Goal: Task Accomplishment & Management: Manage account settings

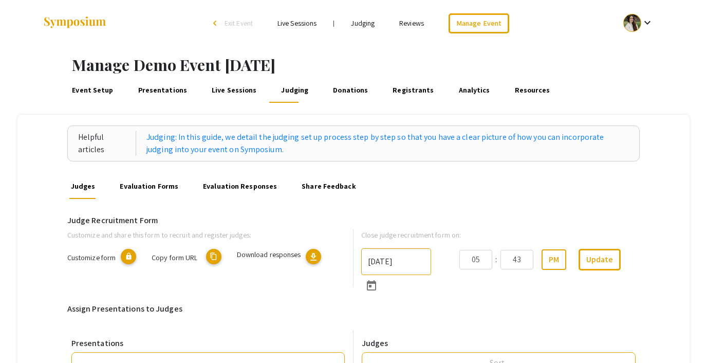
click at [127, 188] on link "Evaluation Forms" at bounding box center [149, 186] width 62 height 25
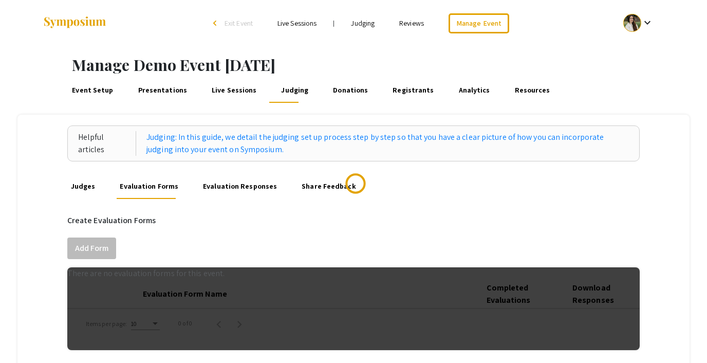
click at [80, 185] on link "Judges" at bounding box center [83, 186] width 28 height 25
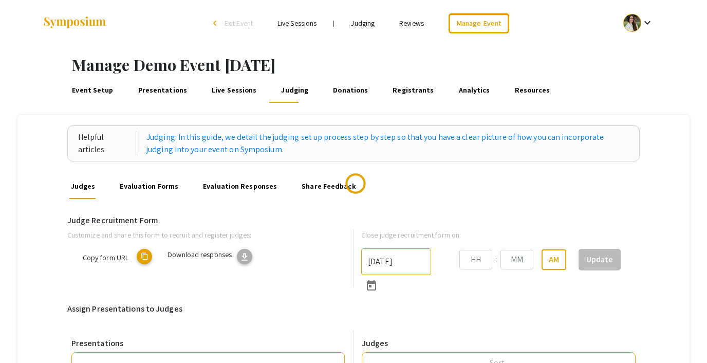
type input "10/22/2025"
type input "05"
type input "43"
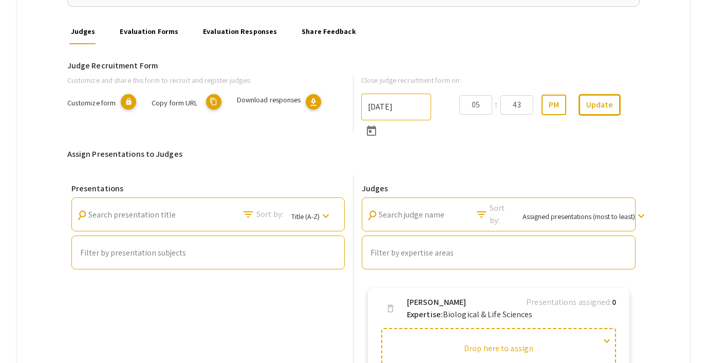
scroll to position [154, 0]
click at [161, 29] on link "Evaluation Forms" at bounding box center [149, 32] width 62 height 25
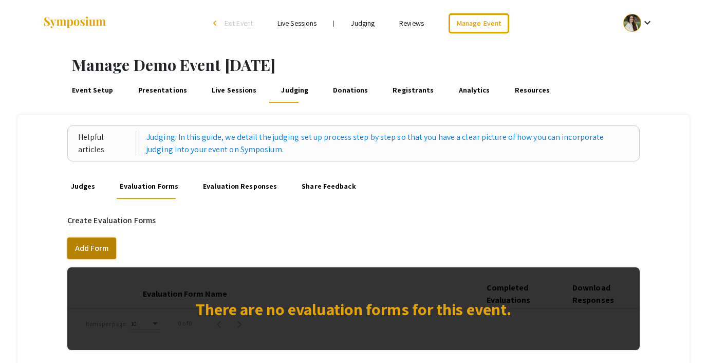
click at [85, 248] on button "Add Form" at bounding box center [91, 248] width 49 height 22
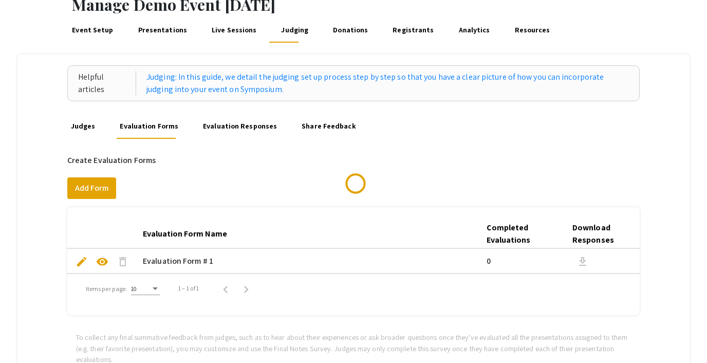
scroll to position [80, 0]
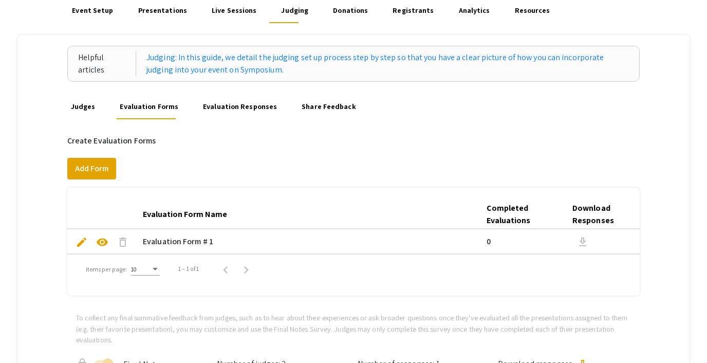
click at [81, 239] on span "edit" at bounding box center [82, 242] width 12 height 12
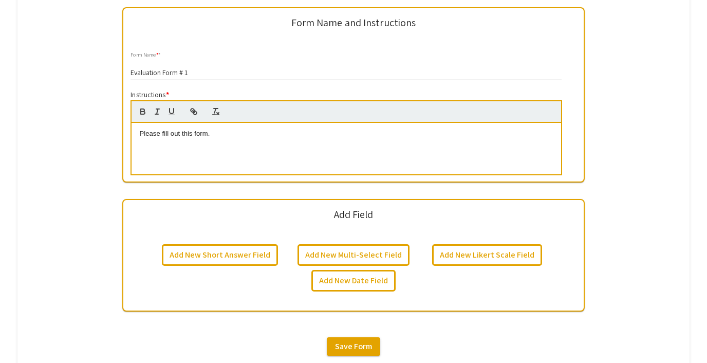
scroll to position [338, 0]
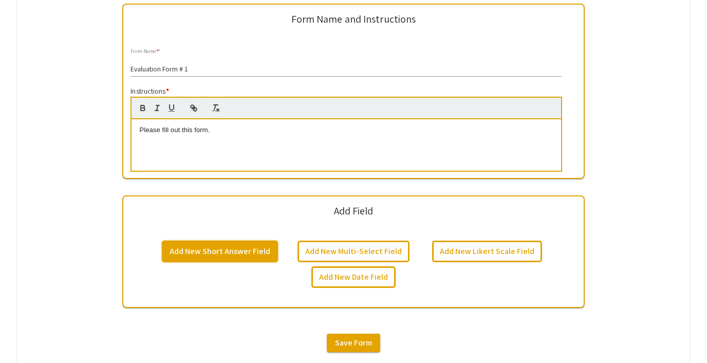
click at [236, 254] on button "Add New Short Answer Field" at bounding box center [220, 251] width 116 height 22
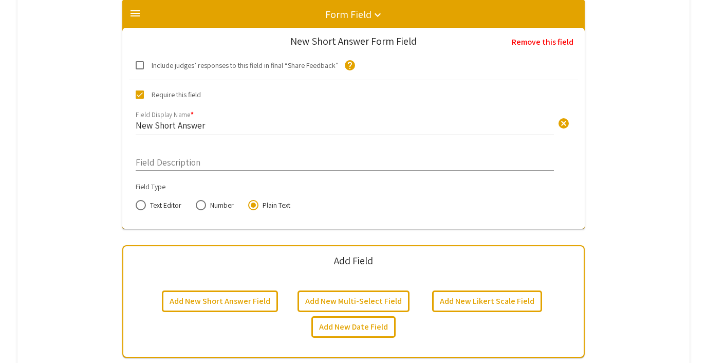
click at [185, 125] on input "New Short Answer" at bounding box center [345, 125] width 418 height 12
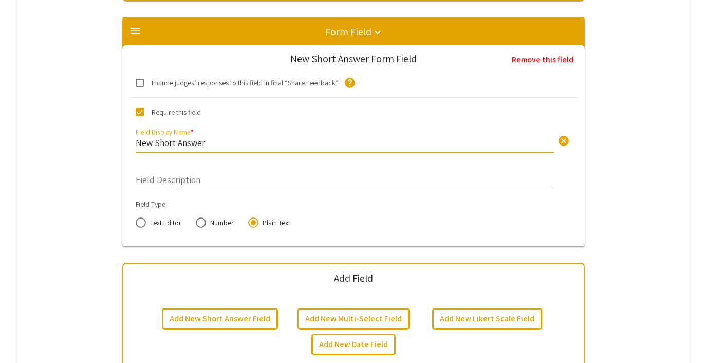
scroll to position [519, 0]
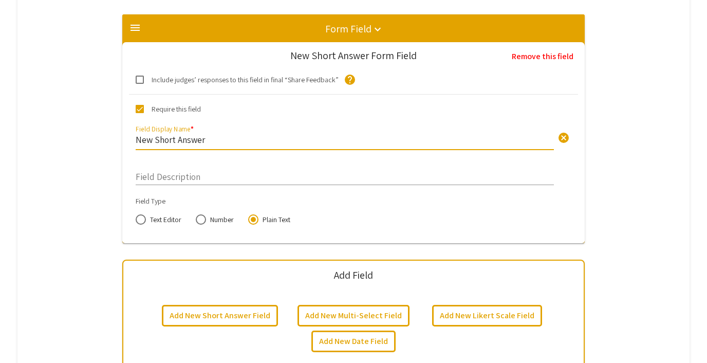
click at [204, 139] on input "New Short Answer" at bounding box center [345, 140] width 418 height 12
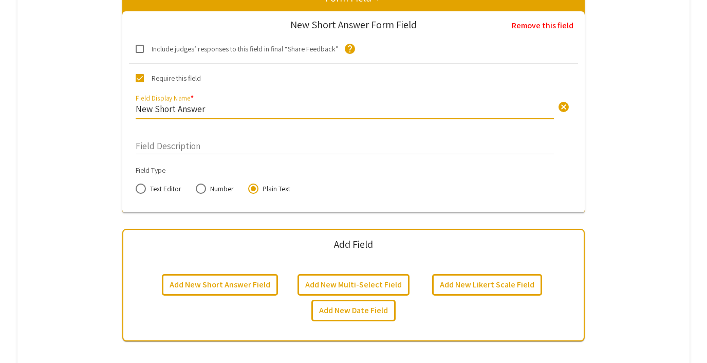
scroll to position [561, 0]
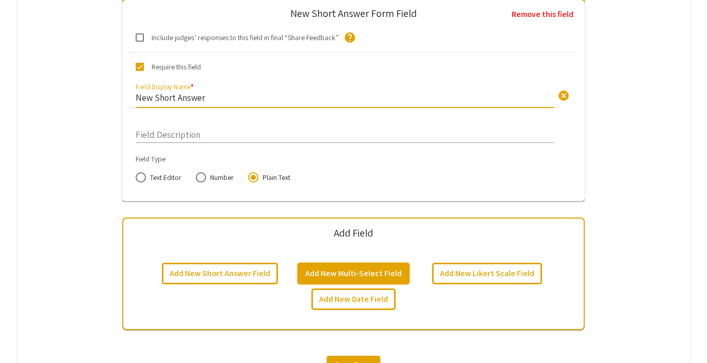
click at [357, 266] on button "Add New Multi-Select Field" at bounding box center [353, 273] width 112 height 22
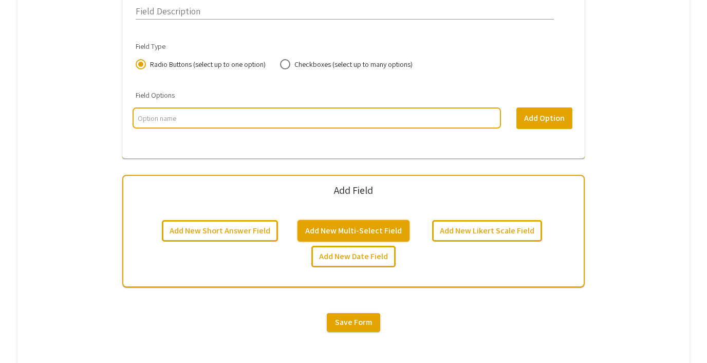
scroll to position [938, 0]
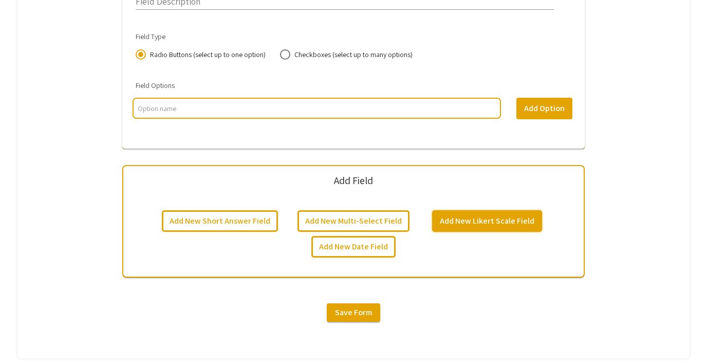
click at [458, 219] on button "Add New Likert Scale Field" at bounding box center [487, 221] width 110 height 22
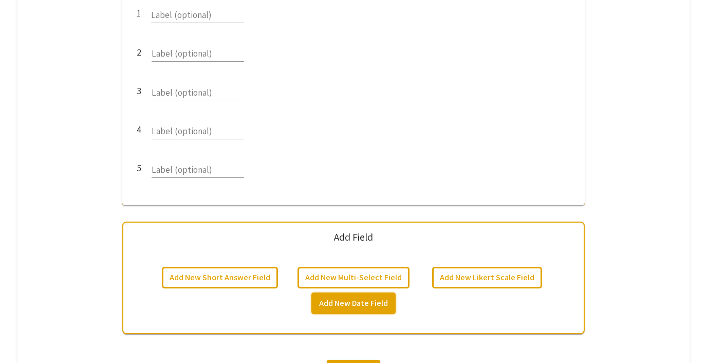
click at [369, 296] on button "Add New Date Field" at bounding box center [353, 303] width 84 height 22
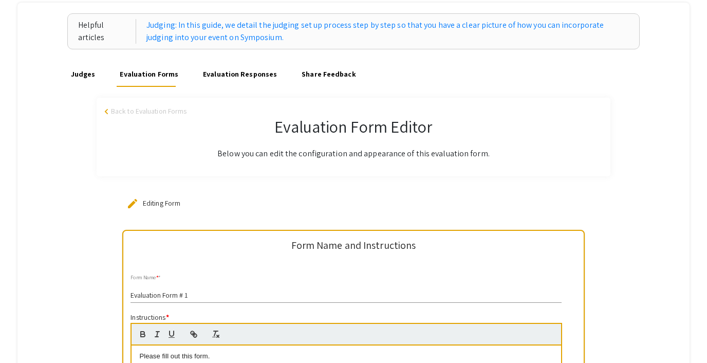
scroll to position [110, 0]
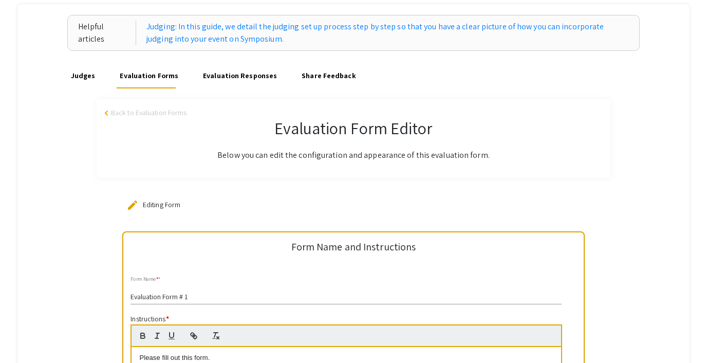
click at [225, 73] on link "Evaluation Responses" at bounding box center [240, 76] width 78 height 25
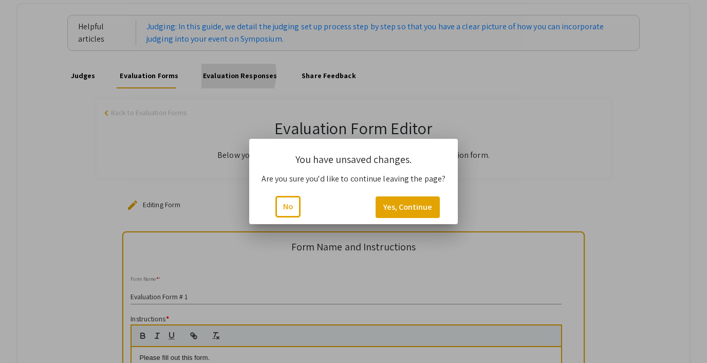
scroll to position [0, 0]
click at [293, 206] on button "No" at bounding box center [287, 207] width 25 height 22
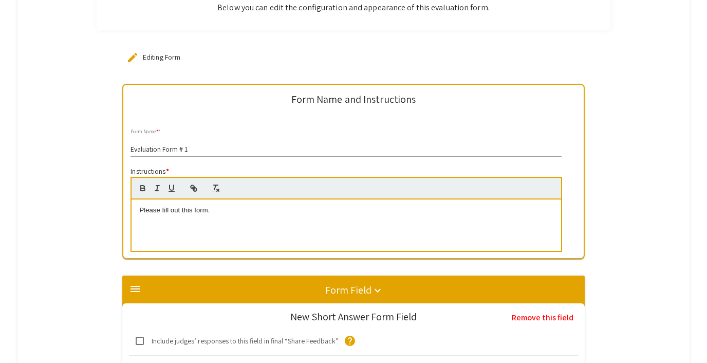
scroll to position [294, 0]
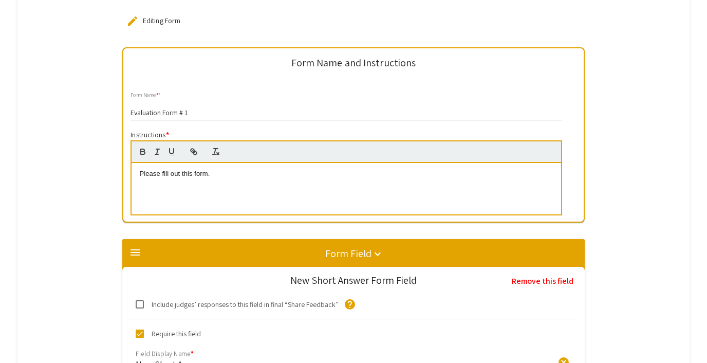
click at [167, 110] on input "Evaluation Form # 1" at bounding box center [345, 113] width 431 height 8
click at [184, 175] on p "Please fill out this form." at bounding box center [345, 173] width 413 height 9
click at [246, 175] on p "Please fill out this form." at bounding box center [345, 173] width 413 height 9
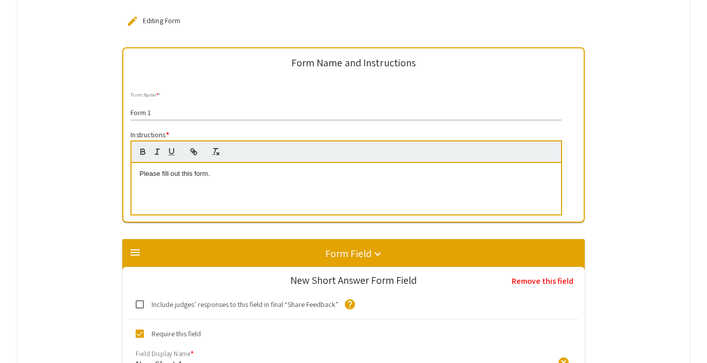
scroll to position [339, 0]
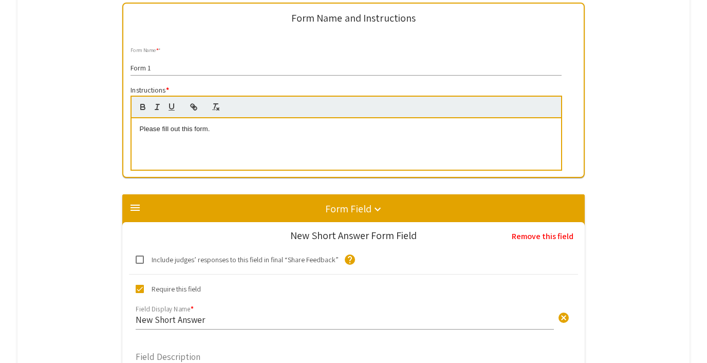
click at [129, 65] on mat-card "Form Name and Instructions Form 1 Form Name * * Instructions * Please fill out …" at bounding box center [353, 91] width 462 height 176
click at [131, 66] on input "Form 1" at bounding box center [345, 68] width 431 height 8
type input "Evaluation Form 1"
click at [217, 124] on p "Please fill out this form." at bounding box center [345, 128] width 413 height 9
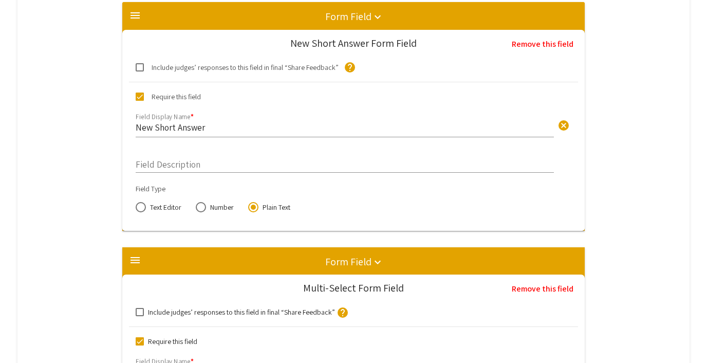
scroll to position [518, 0]
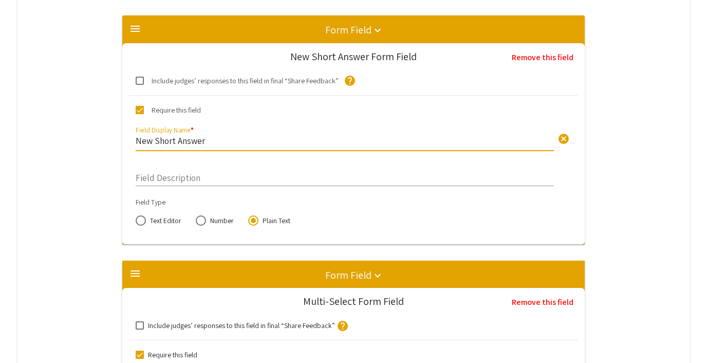
click at [164, 142] on input "New Short Answer" at bounding box center [345, 141] width 418 height 12
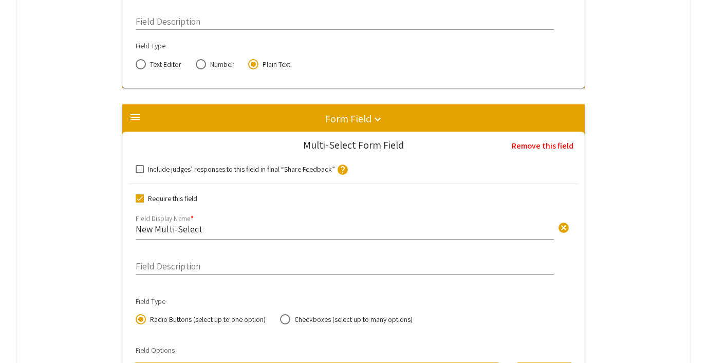
scroll to position [615, 0]
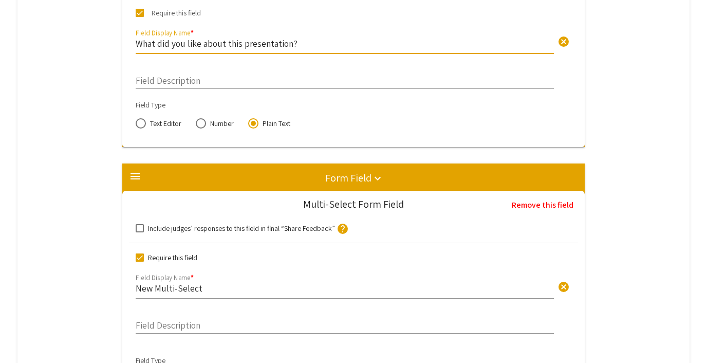
type input "What did you like about this presentation?"
click at [158, 79] on input "Field Description" at bounding box center [345, 78] width 418 height 12
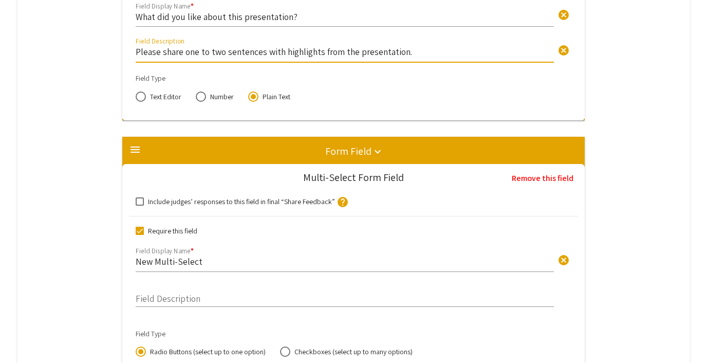
scroll to position [643, 0]
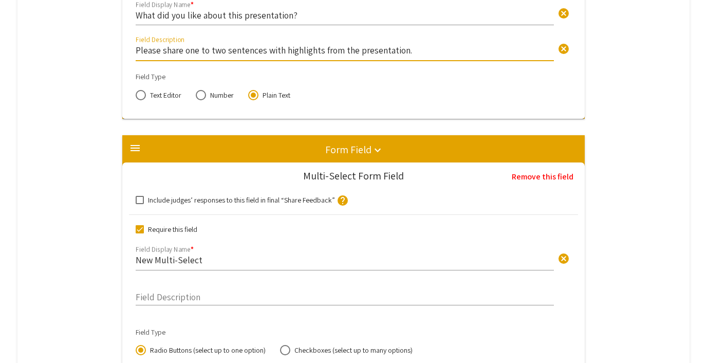
type input "Please share one to two sentences with highlights from the presentation."
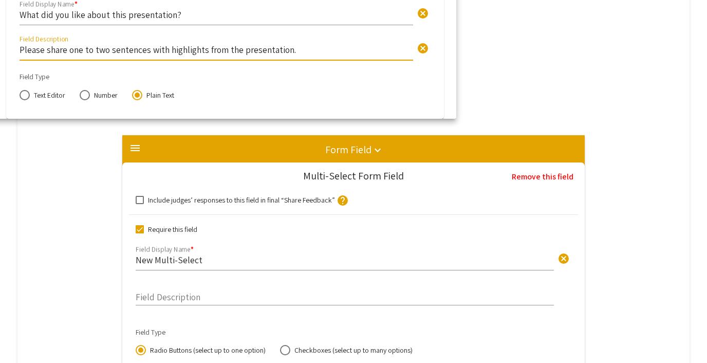
drag, startPoint x: 408, startPoint y: 49, endPoint x: 278, endPoint y: 49, distance: 129.4
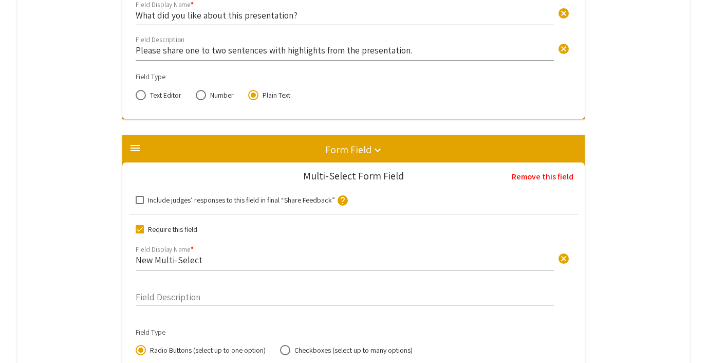
click at [352, 53] on input "Please share one to two sentences with highlights from the presentation." at bounding box center [345, 50] width 418 height 12
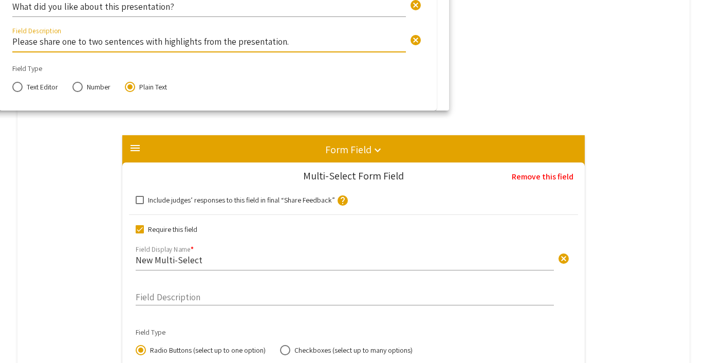
drag, startPoint x: 406, startPoint y: 52, endPoint x: 270, endPoint y: 44, distance: 136.4
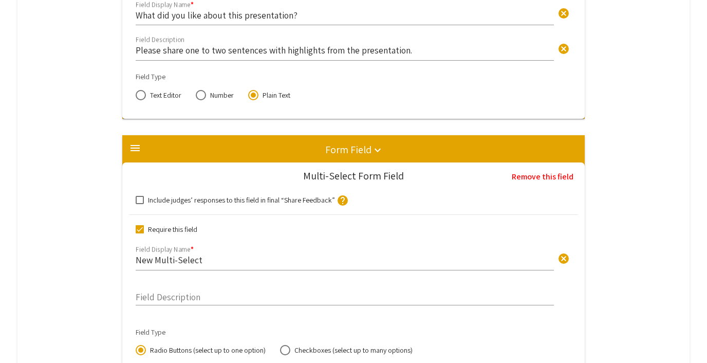
click at [400, 52] on input "Please share one to two sentences with highlights from the presentation." at bounding box center [345, 50] width 418 height 12
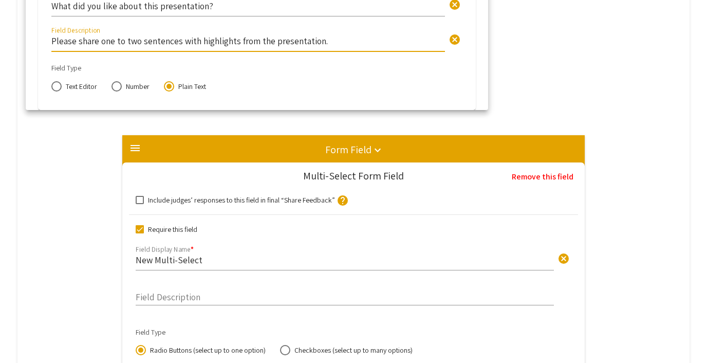
drag, startPoint x: 409, startPoint y: 51, endPoint x: 311, endPoint y: 41, distance: 99.2
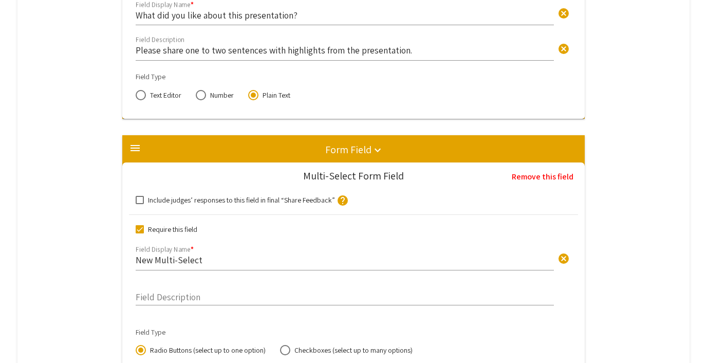
click at [363, 44] on input "Please share one to two sentences with highlights from the presentation." at bounding box center [345, 50] width 418 height 12
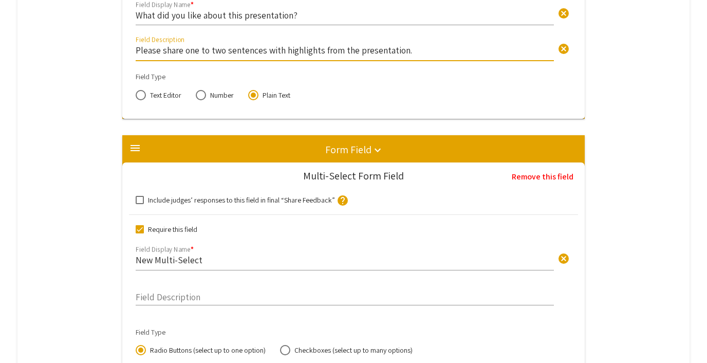
click at [409, 48] on input "Please share one to two sentences with highlights from the presentation." at bounding box center [345, 50] width 418 height 12
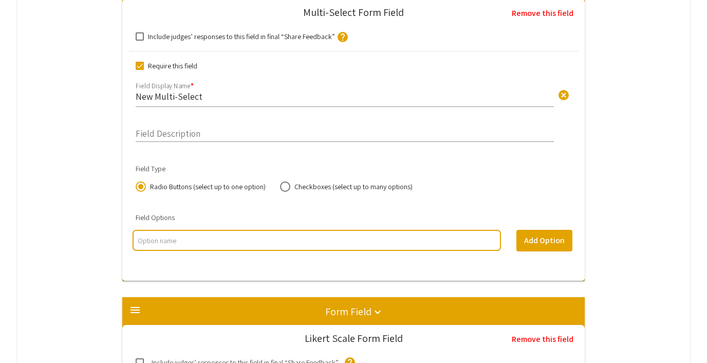
scroll to position [803, 0]
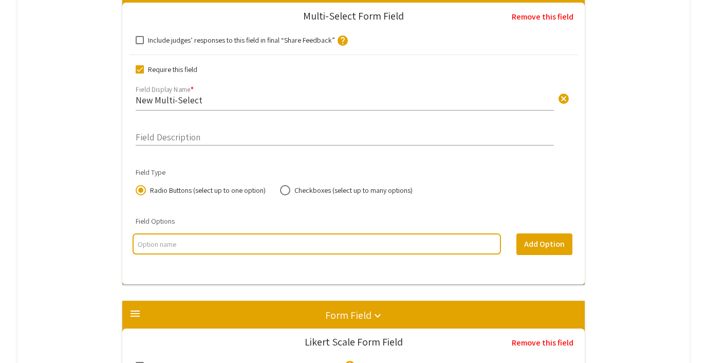
type input "Please share one to two sentences."
click at [167, 101] on input "New Multi-Select" at bounding box center [345, 100] width 418 height 12
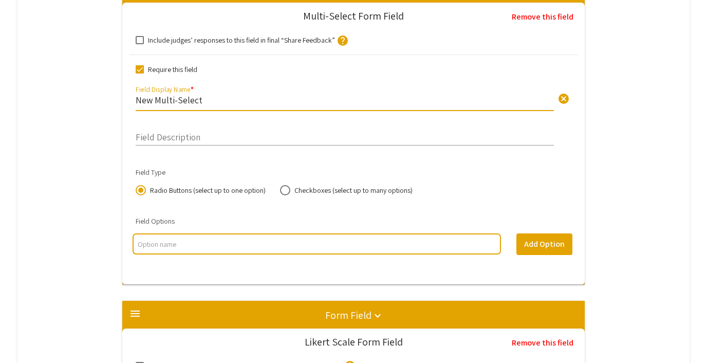
click at [167, 101] on input "New Multi-Select" at bounding box center [345, 100] width 418 height 12
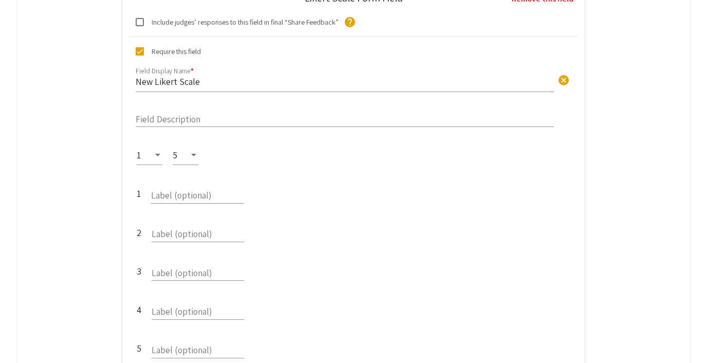
scroll to position [1146, 0]
click at [181, 153] on div "5" at bounding box center [181, 155] width 16 height 10
click at [323, 152] on div at bounding box center [353, 181] width 707 height 363
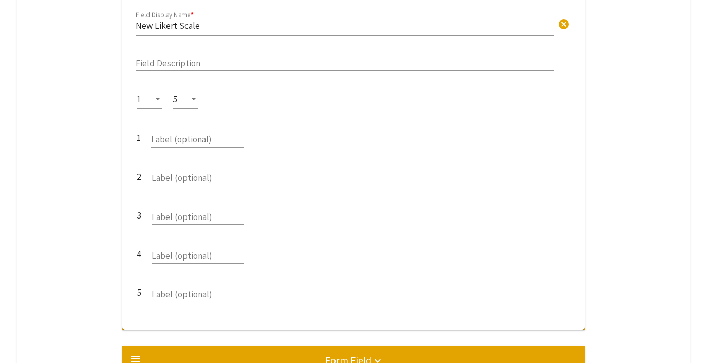
scroll to position [1203, 0]
click at [183, 96] on div "5" at bounding box center [181, 98] width 16 height 10
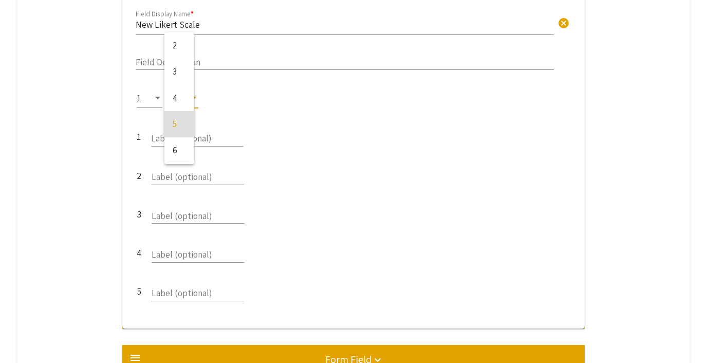
scroll to position [26, 0]
click at [186, 48] on span "3" at bounding box center [188, 45] width 30 height 26
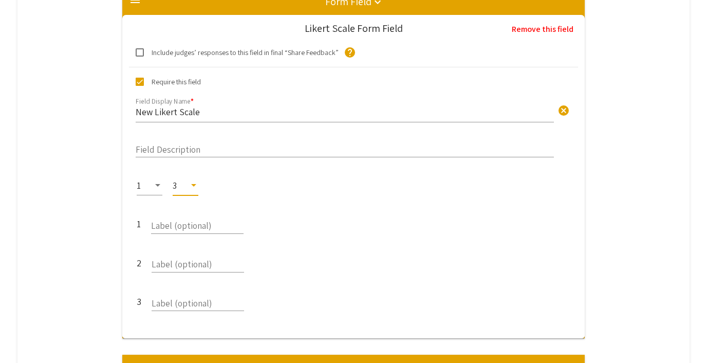
scroll to position [1115, 0]
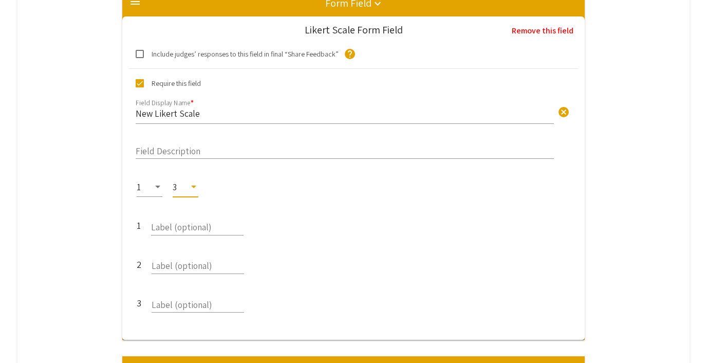
click at [186, 186] on div "3" at bounding box center [181, 187] width 16 height 10
click at [189, 233] on span "5" at bounding box center [188, 239] width 30 height 26
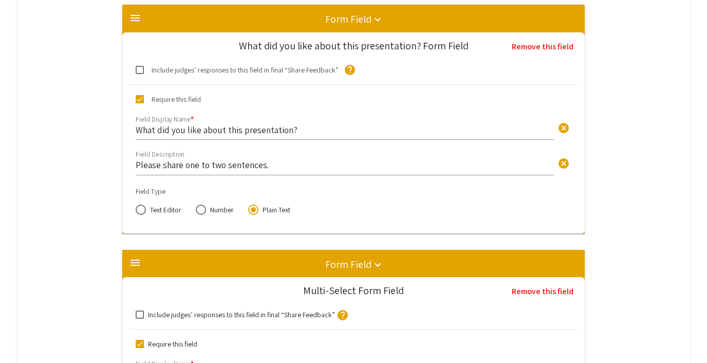
scroll to position [533, 0]
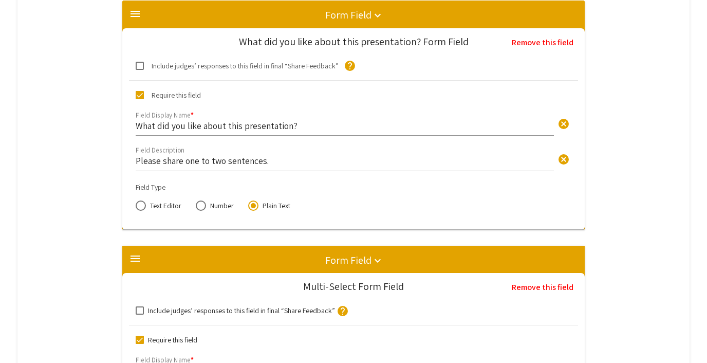
click at [198, 126] on input "What did you like about this presentation?" at bounding box center [345, 126] width 418 height 12
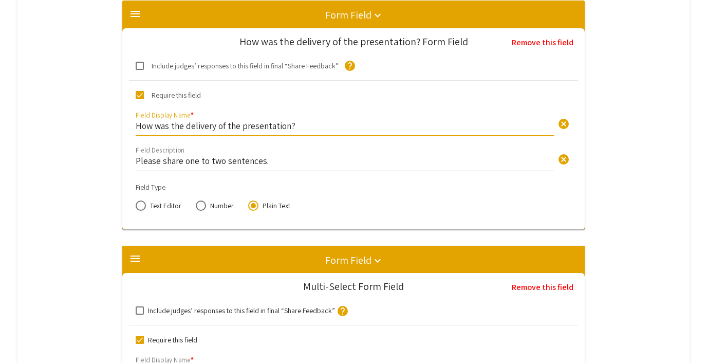
type input "How was the delivery of the presentation?"
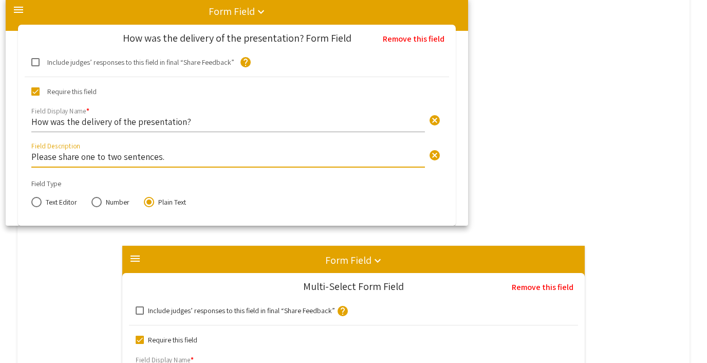
drag, startPoint x: 279, startPoint y: 159, endPoint x: 160, endPoint y: 155, distance: 118.7
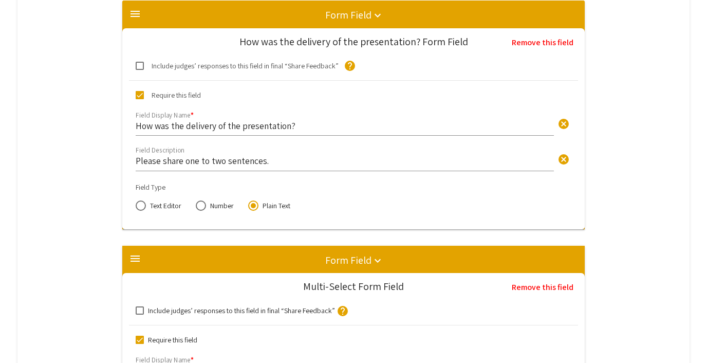
click at [236, 157] on input "Please share one to two sentences." at bounding box center [345, 161] width 418 height 12
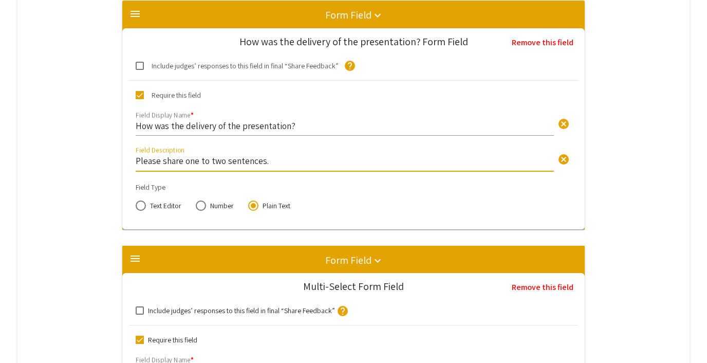
click at [280, 157] on input "Please share one to two sentences." at bounding box center [345, 161] width 418 height 12
type input "Please objectively rate the presentation."
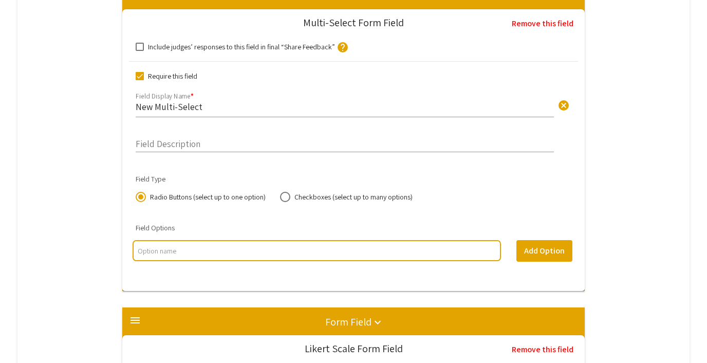
scroll to position [801, 0]
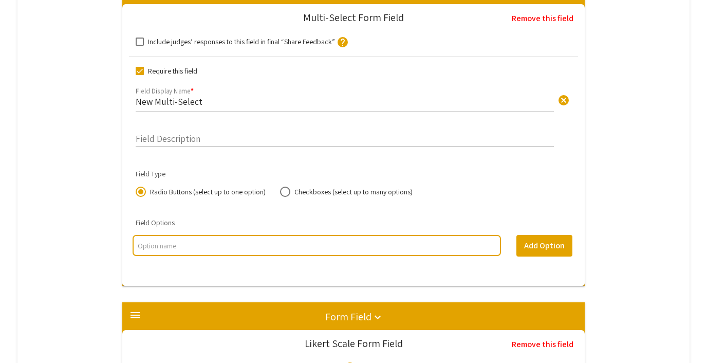
click at [173, 101] on input "New Multi-Select" at bounding box center [345, 102] width 418 height 12
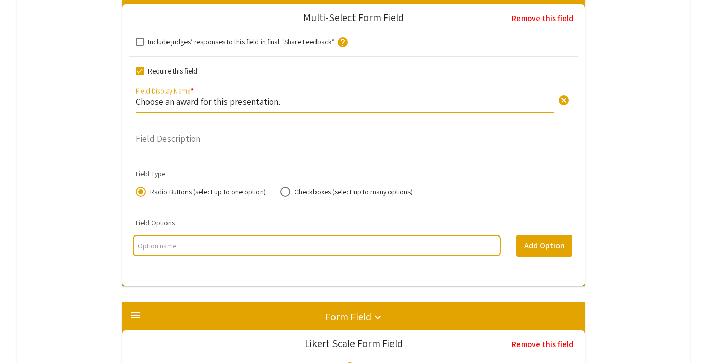
type input "Choose an award for this presentation."
click at [161, 245] on input "multi select option input" at bounding box center [316, 245] width 357 height 10
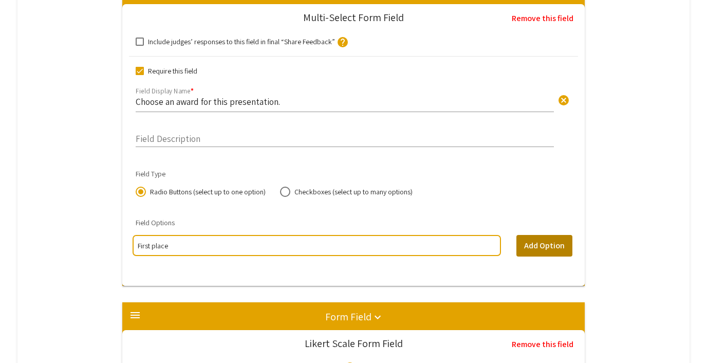
type input "First place"
click at [538, 236] on button "Add Option" at bounding box center [544, 246] width 56 height 22
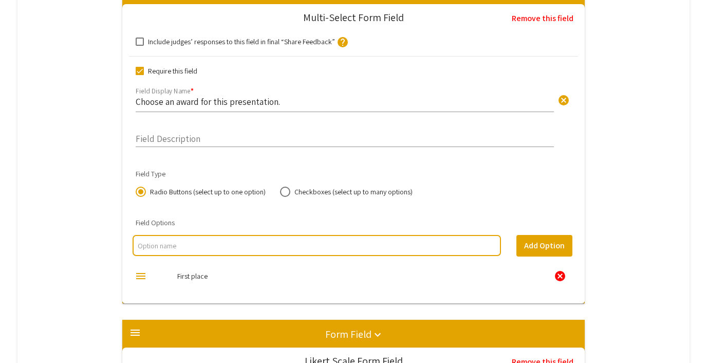
click at [306, 242] on input "multi select option input" at bounding box center [316, 245] width 357 height 10
type input "Second place"
click at [528, 241] on button "Add Option" at bounding box center [544, 246] width 56 height 22
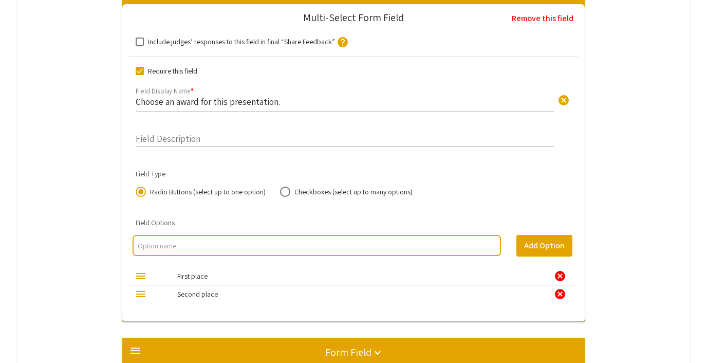
click at [260, 242] on input "multi select option input" at bounding box center [316, 245] width 357 height 10
type input "Third place"
click at [526, 249] on button "Add Option" at bounding box center [544, 246] width 56 height 22
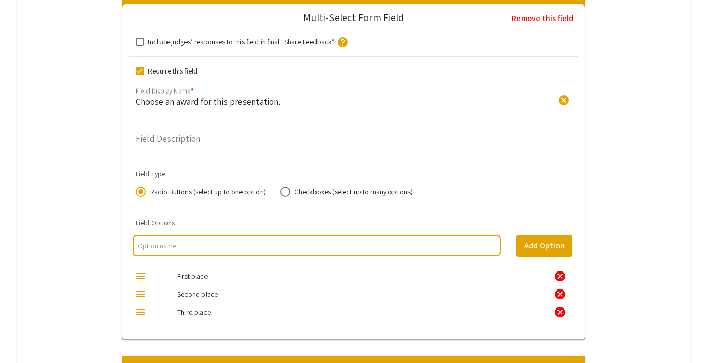
click at [255, 249] on input "multi select option input" at bounding box center [316, 245] width 357 height 10
type input "No award"
click at [547, 248] on button "Add Option" at bounding box center [544, 246] width 56 height 22
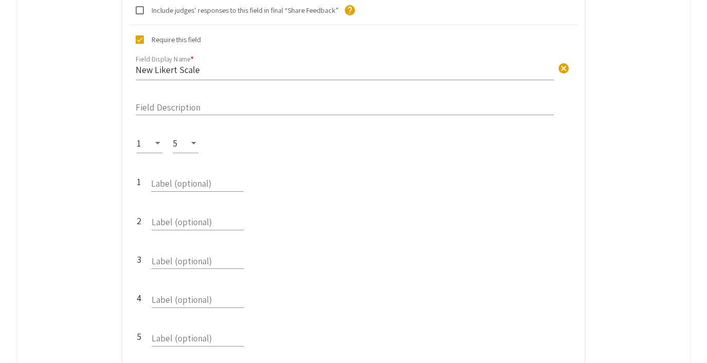
scroll to position [1227, 0]
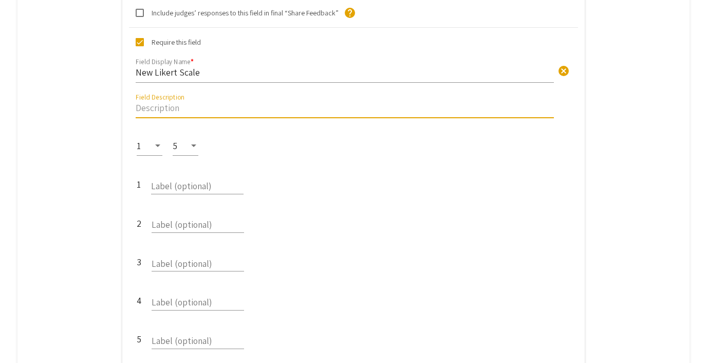
click at [155, 110] on input "Field Description" at bounding box center [345, 108] width 418 height 12
click at [178, 73] on input "New Likert Scale" at bounding box center [345, 72] width 418 height 12
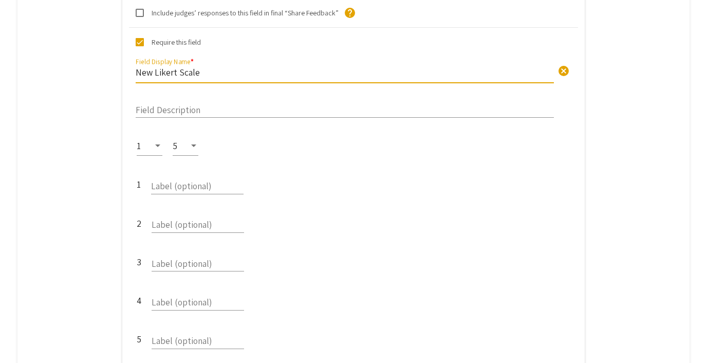
click at [178, 73] on input "New Likert Scale" at bounding box center [345, 72] width 418 height 12
type input "Did you find the presentation's content to be well-supported?"
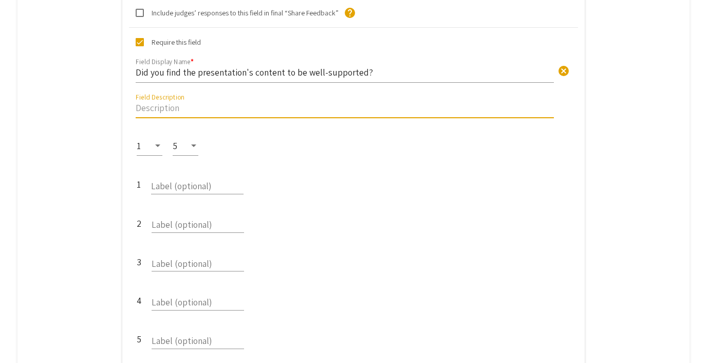
click at [153, 111] on input "Field Description" at bounding box center [345, 108] width 418 height 12
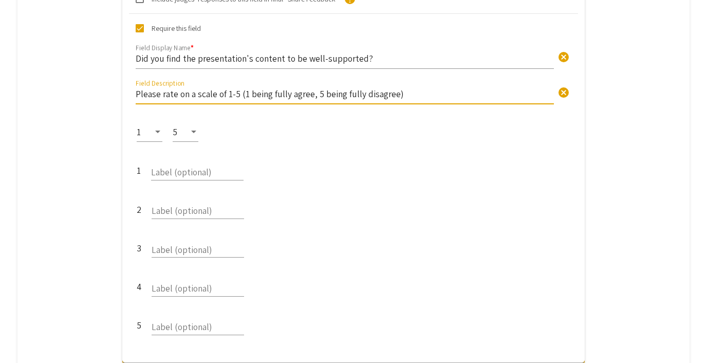
type input "Please rate on a scale of 1-5 (1 being fully agree, 5 being fully disagree)"
click at [388, 202] on div "2 Label (optional)" at bounding box center [354, 211] width 434 height 39
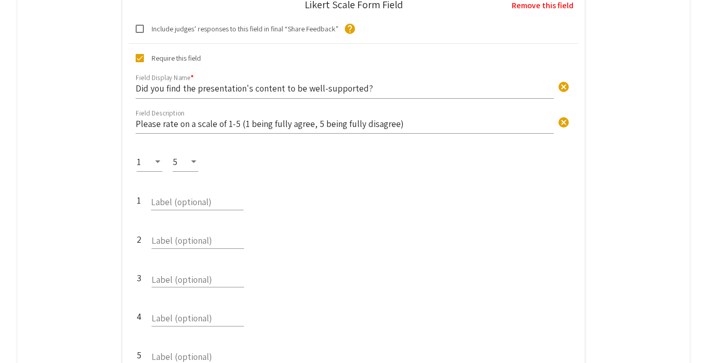
scroll to position [1201, 0]
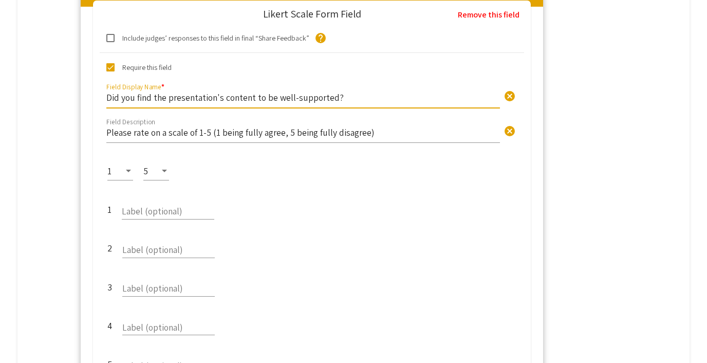
drag, startPoint x: 372, startPoint y: 97, endPoint x: 331, endPoint y: 96, distance: 41.6
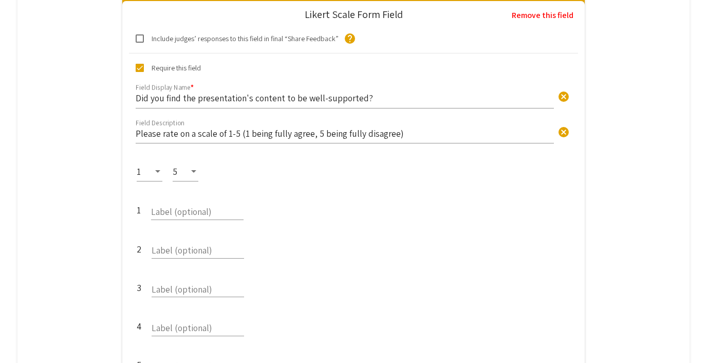
click at [363, 97] on input "Did you find the presentation's content to be well-supported?" at bounding box center [345, 98] width 418 height 12
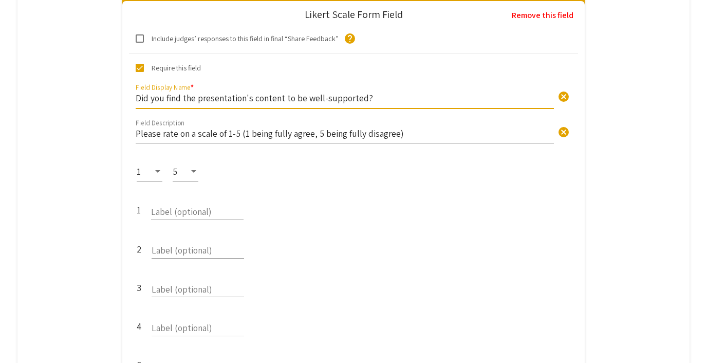
click at [367, 100] on input "Did you find the presentation's content to be well-supported?" at bounding box center [345, 98] width 418 height 12
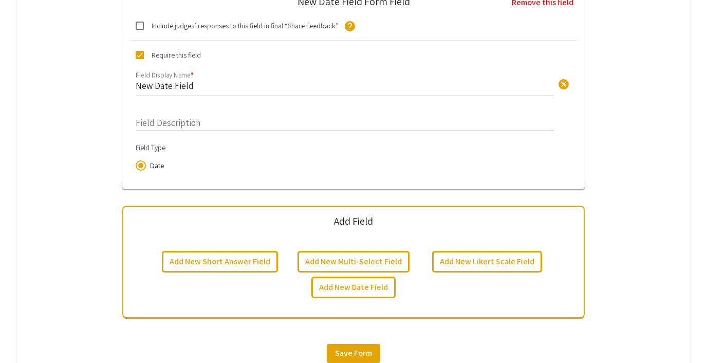
scroll to position [1653, 0]
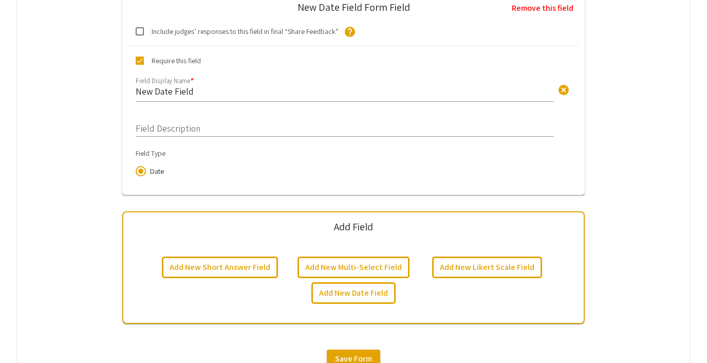
type input "Did you find the presentation's content to be well-researched?"
click at [173, 93] on input "New Date Field" at bounding box center [345, 91] width 418 height 12
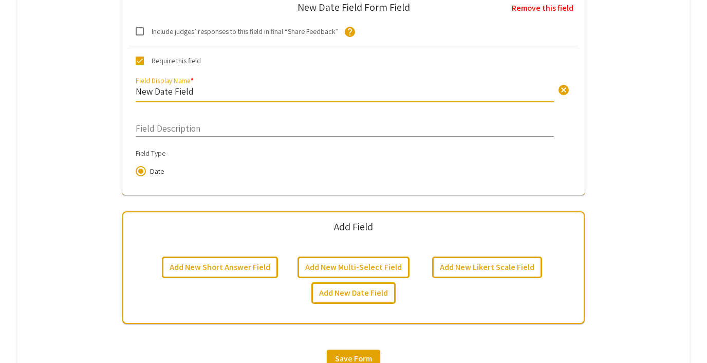
click at [173, 93] on input "New Date Field" at bounding box center [345, 91] width 418 height 12
type input "Presentation date"
click at [182, 128] on input "Field Description" at bounding box center [345, 126] width 418 height 12
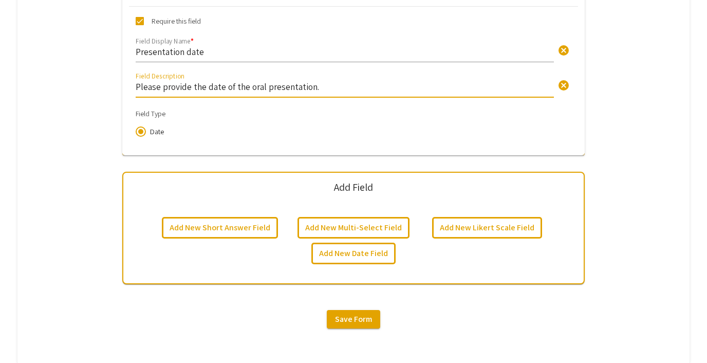
scroll to position [1723, 0]
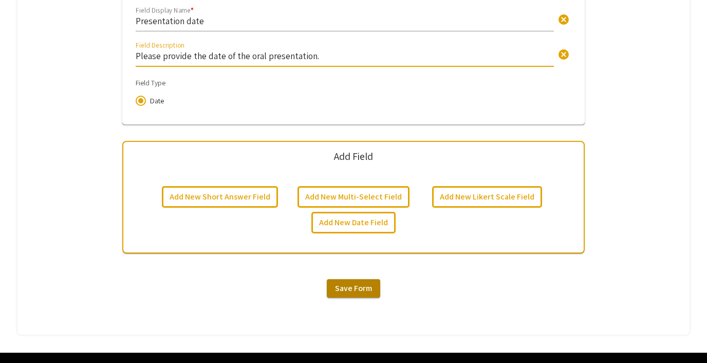
type input "Please provide the date of the oral presentation."
click at [359, 291] on span "Save Form" at bounding box center [353, 288] width 37 height 11
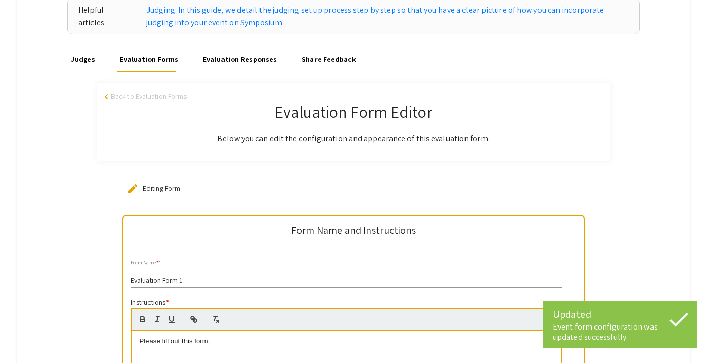
scroll to position [0, 0]
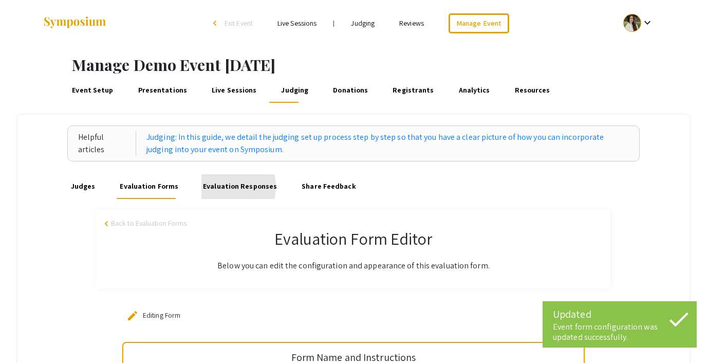
click at [221, 186] on link "Evaluation Responses" at bounding box center [240, 186] width 78 height 25
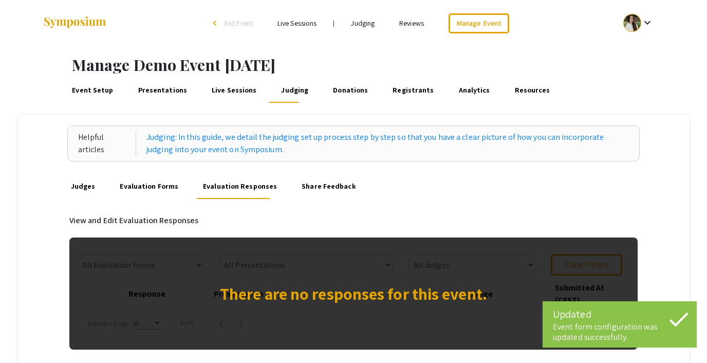
click at [79, 186] on link "Judges" at bounding box center [83, 186] width 28 height 25
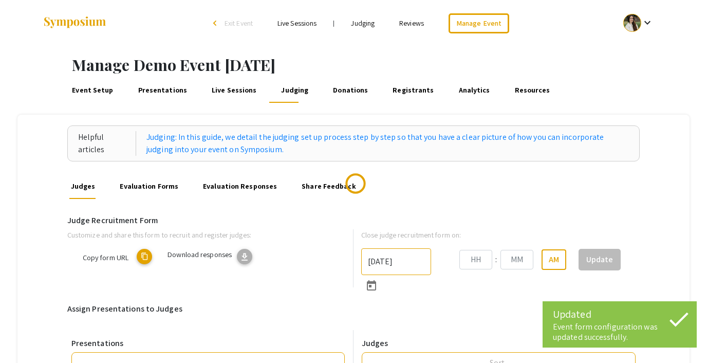
type input "10/22/2025"
type input "05"
type input "43"
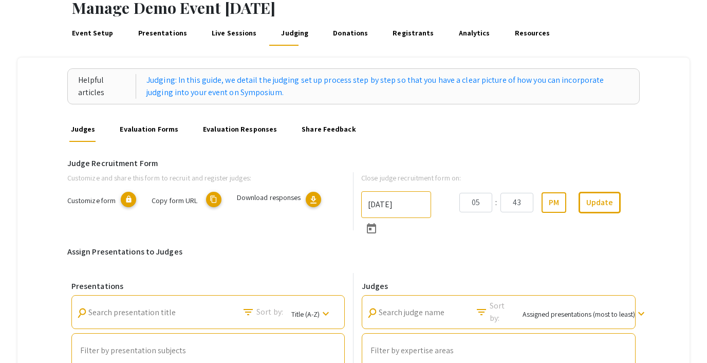
scroll to position [57, 0]
click at [161, 130] on link "Evaluation Forms" at bounding box center [149, 130] width 62 height 25
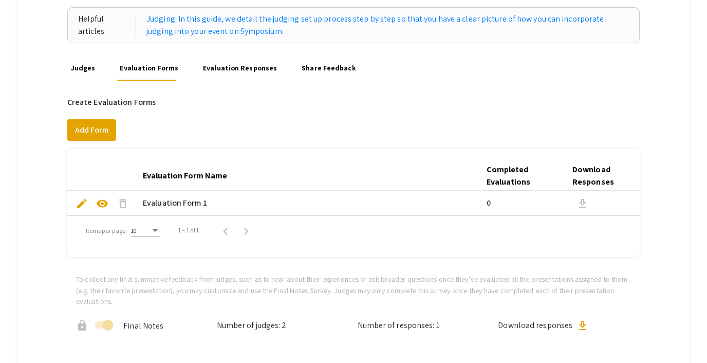
scroll to position [89, 0]
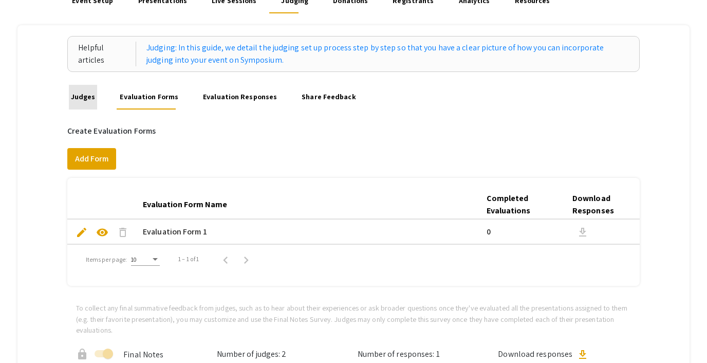
click at [85, 96] on link "Judges" at bounding box center [83, 97] width 28 height 25
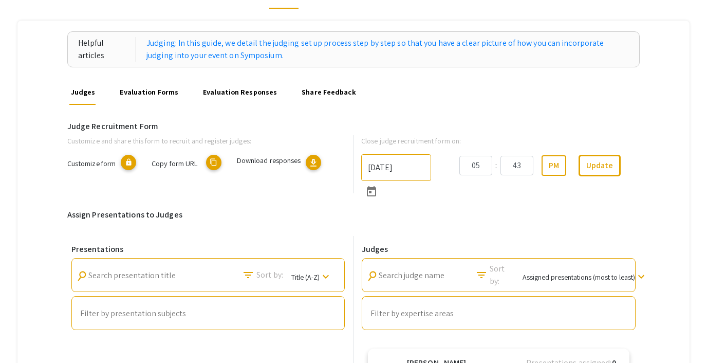
scroll to position [24, 0]
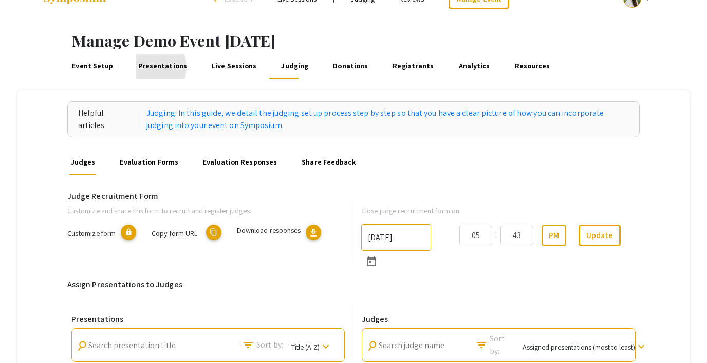
click at [148, 67] on link "Presentations" at bounding box center [162, 66] width 52 height 25
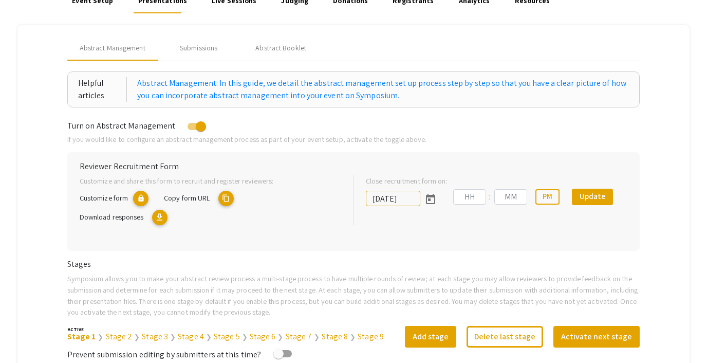
type input "10/18/2025"
type input "05"
type input "43"
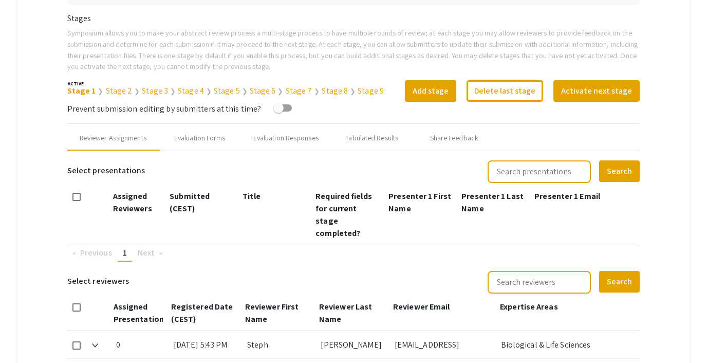
scroll to position [321, 0]
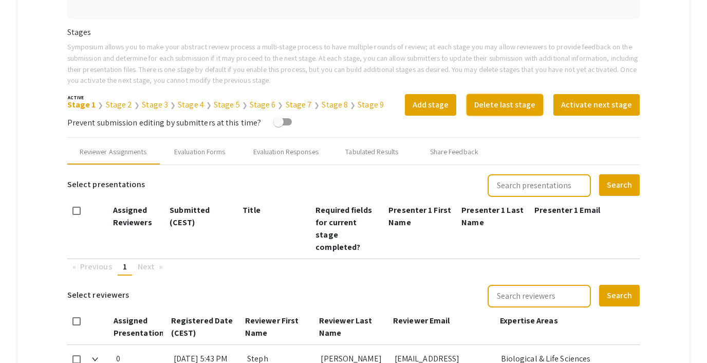
click at [497, 106] on button "Delete last stage" at bounding box center [504, 105] width 77 height 22
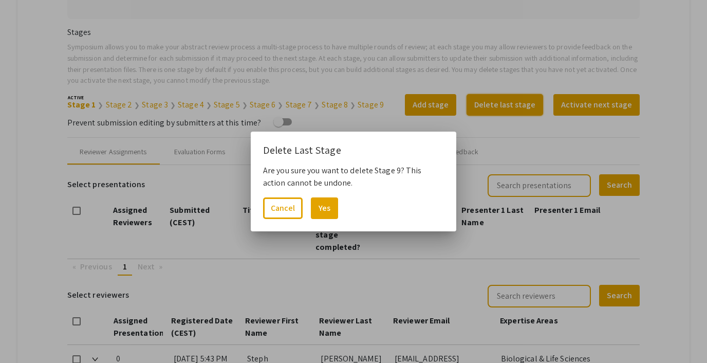
scroll to position [0, 0]
click at [321, 214] on button "Yes" at bounding box center [324, 208] width 27 height 22
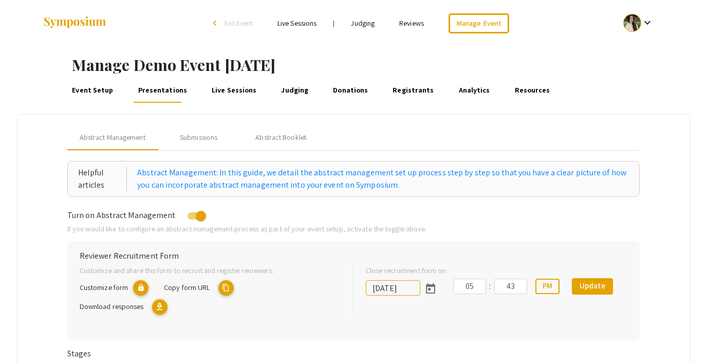
scroll to position [321, 0]
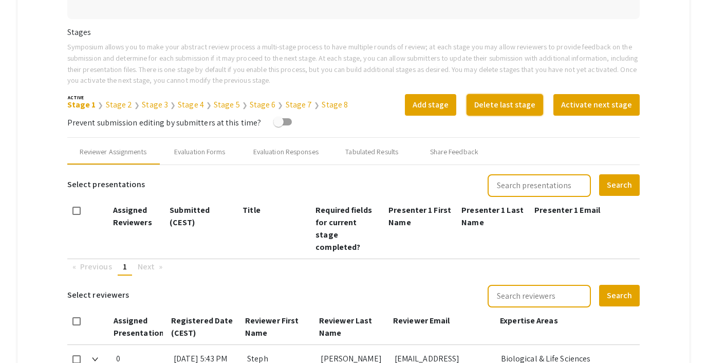
click at [503, 100] on button "Delete last stage" at bounding box center [504, 105] width 77 height 22
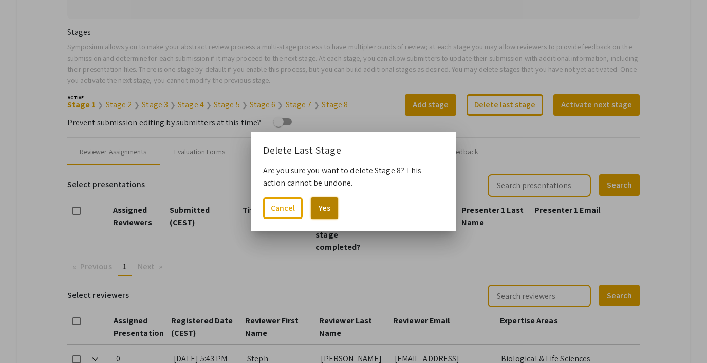
click at [316, 209] on button "Yes" at bounding box center [324, 208] width 27 height 22
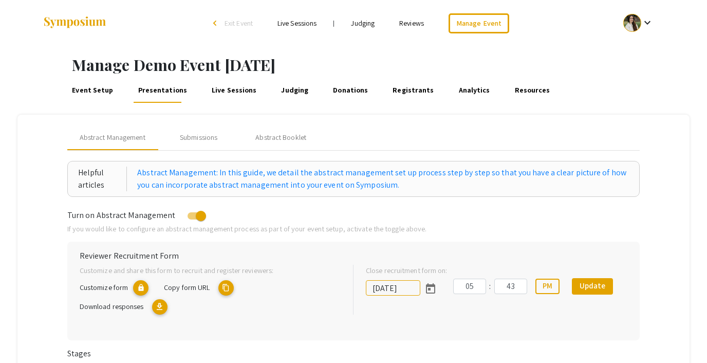
scroll to position [321, 0]
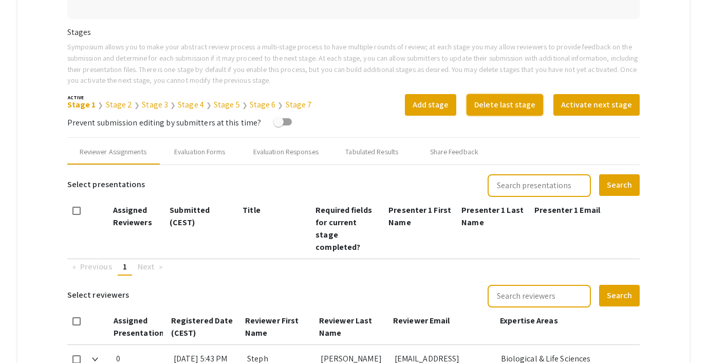
click at [505, 99] on button "Delete last stage" at bounding box center [504, 105] width 77 height 22
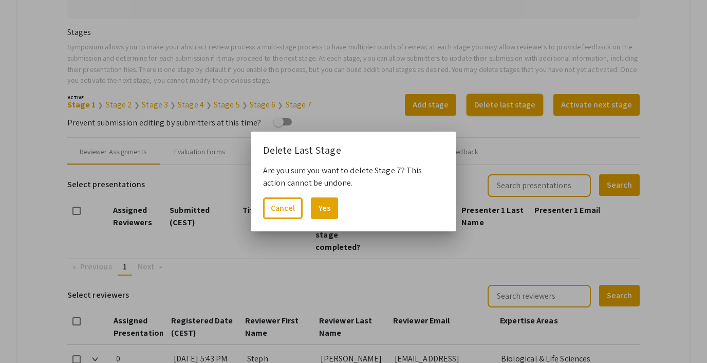
scroll to position [0, 0]
click at [320, 209] on button "Yes" at bounding box center [324, 208] width 27 height 22
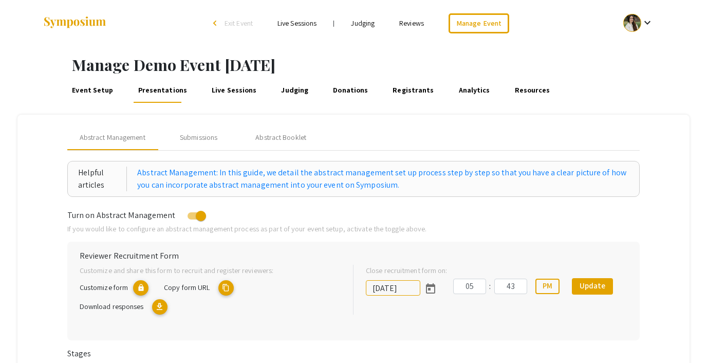
scroll to position [321, 0]
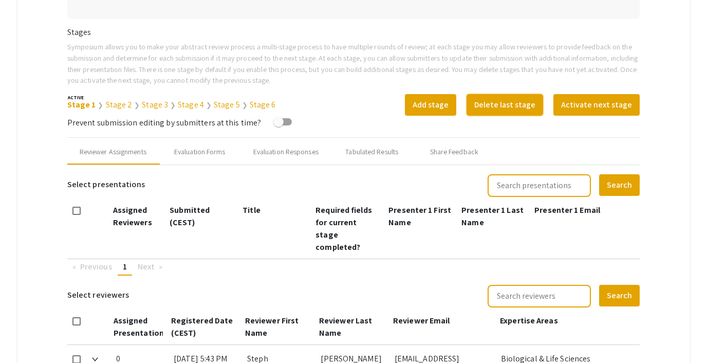
click at [500, 110] on button "Delete last stage" at bounding box center [504, 105] width 77 height 22
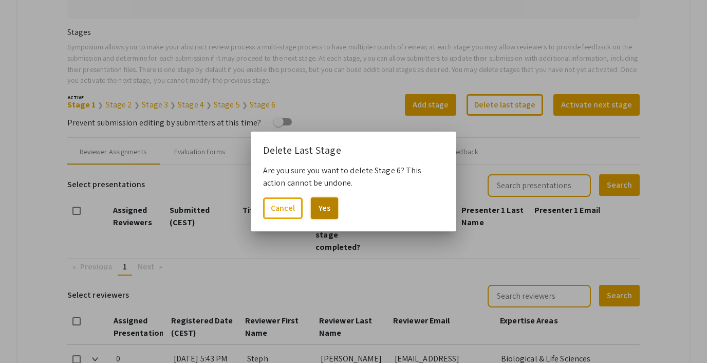
click at [327, 200] on button "Yes" at bounding box center [324, 208] width 27 height 22
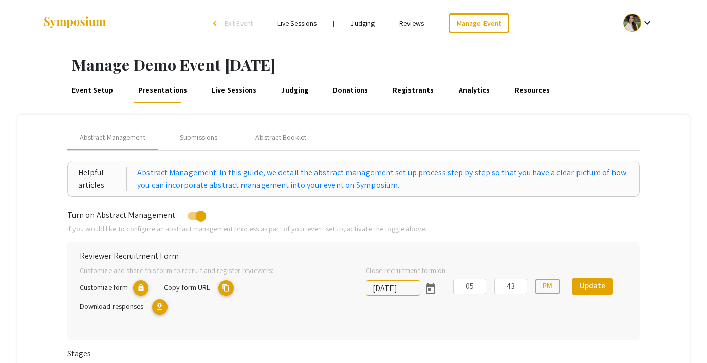
scroll to position [321, 0]
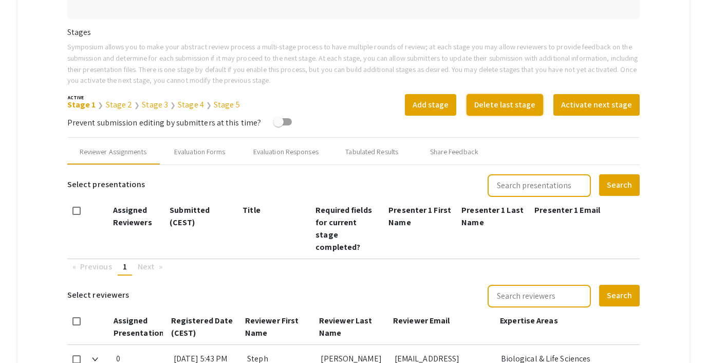
click at [502, 105] on button "Delete last stage" at bounding box center [504, 105] width 77 height 22
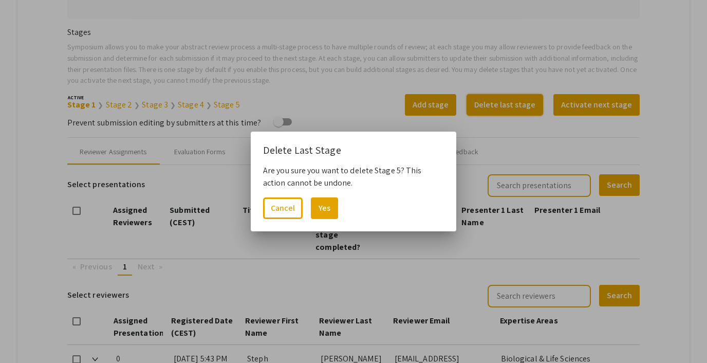
scroll to position [0, 0]
click at [317, 206] on button "Yes" at bounding box center [324, 208] width 27 height 22
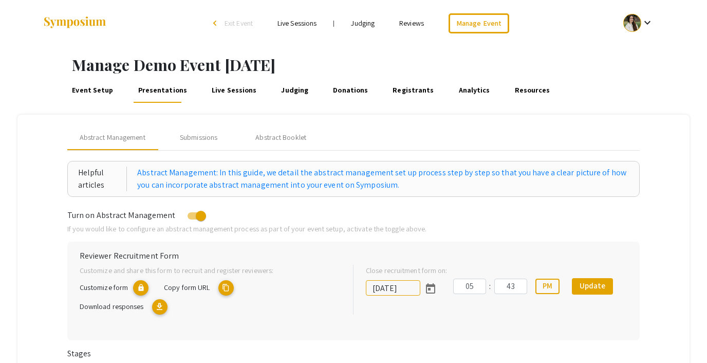
scroll to position [321, 0]
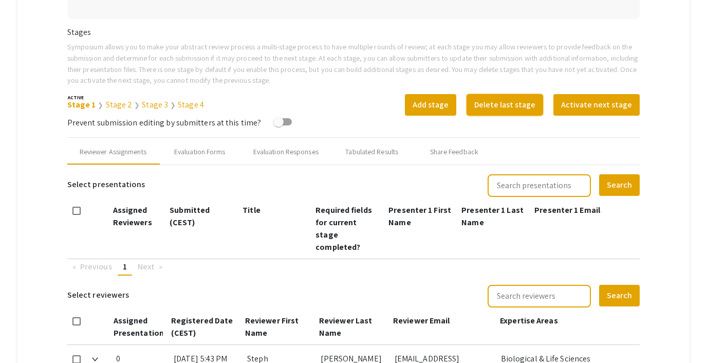
click at [511, 107] on button "Delete last stage" at bounding box center [504, 105] width 77 height 22
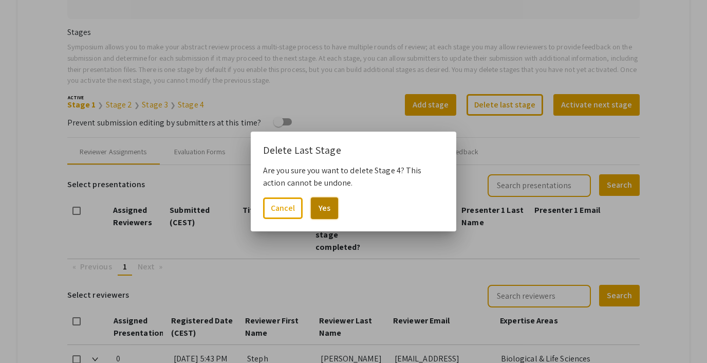
click at [328, 204] on button "Yes" at bounding box center [324, 208] width 27 height 22
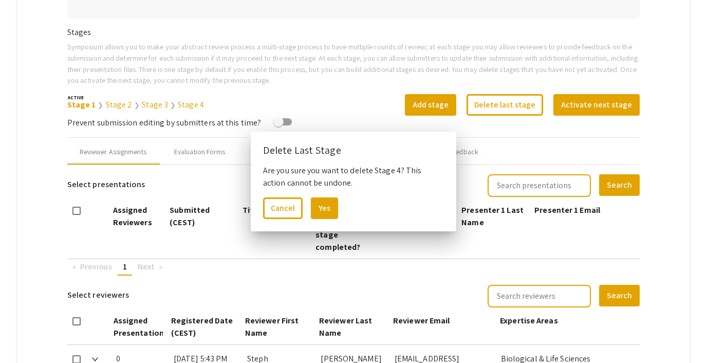
scroll to position [321, 0]
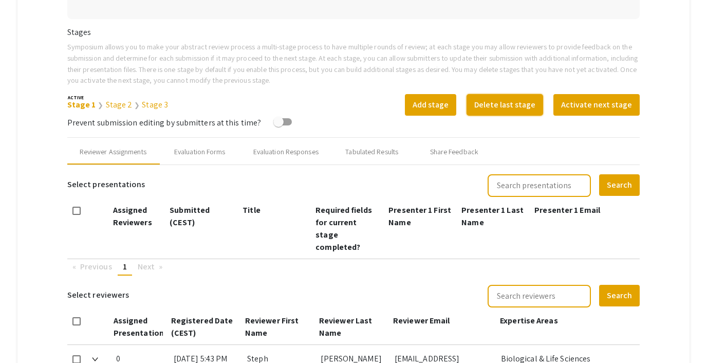
click at [507, 99] on button "Delete last stage" at bounding box center [504, 105] width 77 height 22
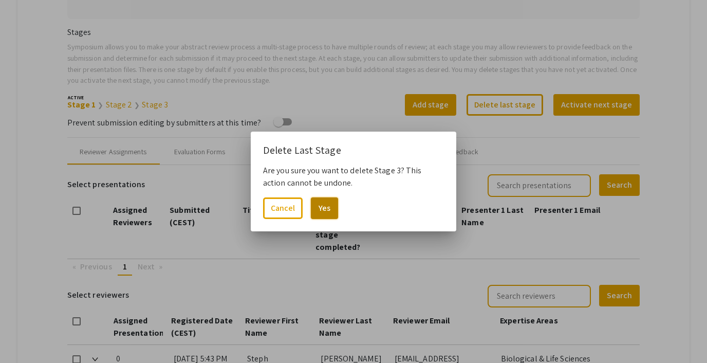
click at [325, 200] on button "Yes" at bounding box center [324, 208] width 27 height 22
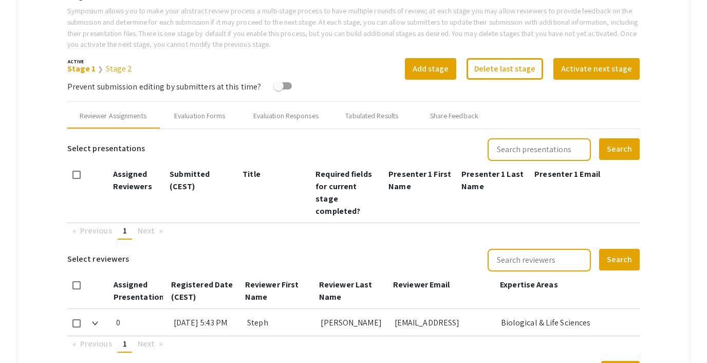
scroll to position [373, 0]
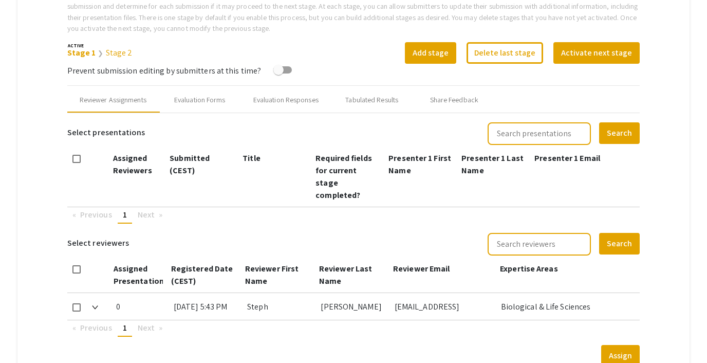
click at [116, 55] on link "Stage 2" at bounding box center [119, 52] width 27 height 11
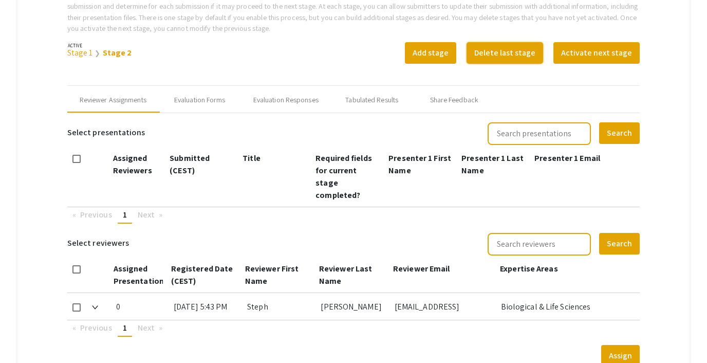
click at [503, 55] on button "Delete last stage" at bounding box center [504, 53] width 77 height 22
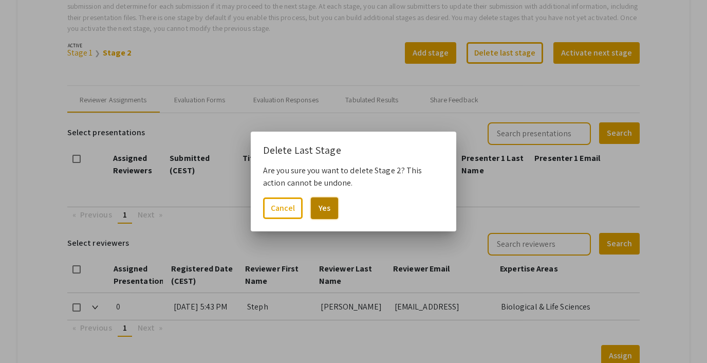
click at [323, 205] on button "Yes" at bounding box center [324, 208] width 27 height 22
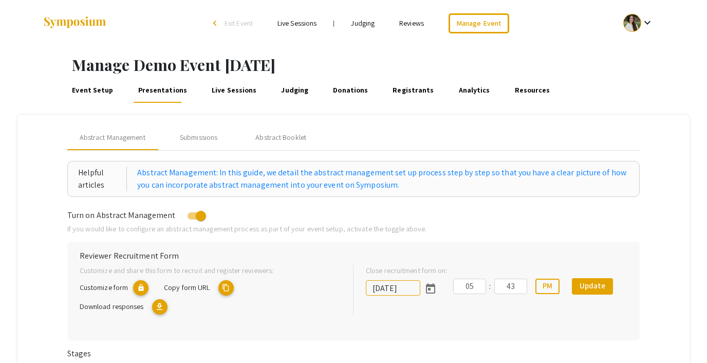
scroll to position [373, 0]
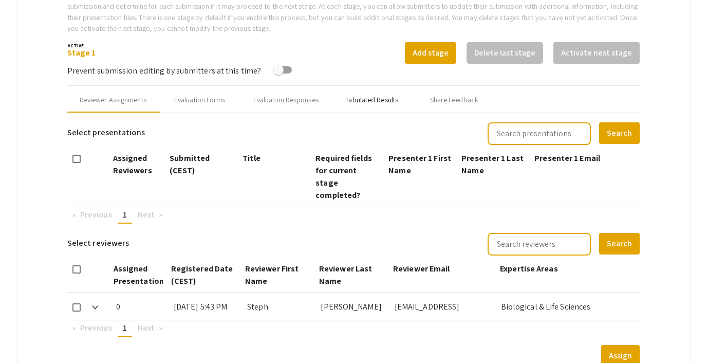
click at [385, 100] on div "Tabulated Results" at bounding box center [371, 100] width 53 height 11
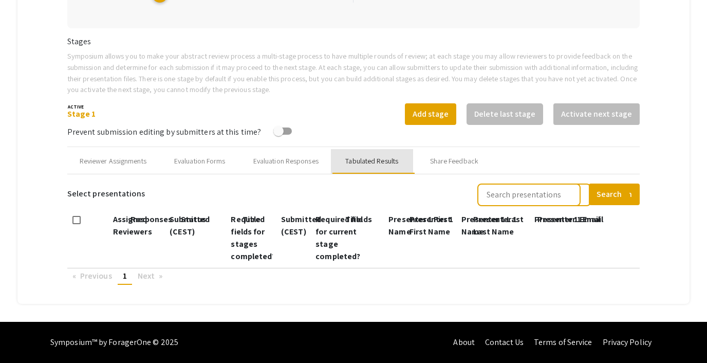
scroll to position [312, 0]
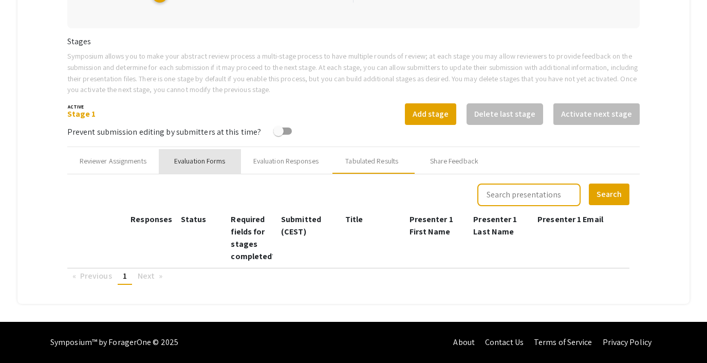
click at [198, 156] on div "Evaluation Forms" at bounding box center [199, 161] width 51 height 11
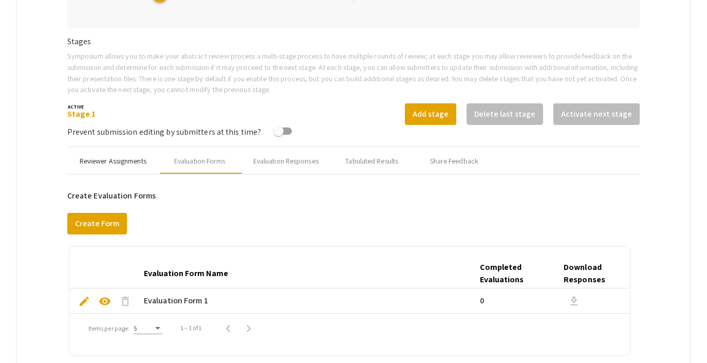
click at [126, 158] on div "Reviewer Assignments" at bounding box center [113, 161] width 67 height 11
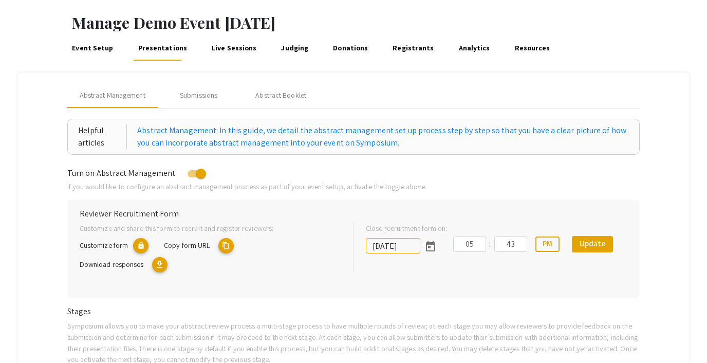
scroll to position [40, 0]
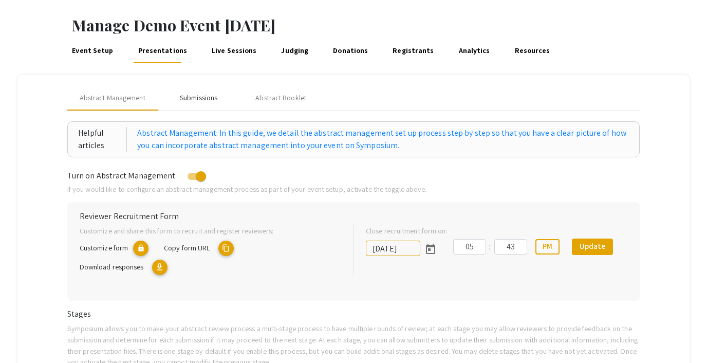
click at [205, 95] on div "Submissions" at bounding box center [198, 97] width 37 height 11
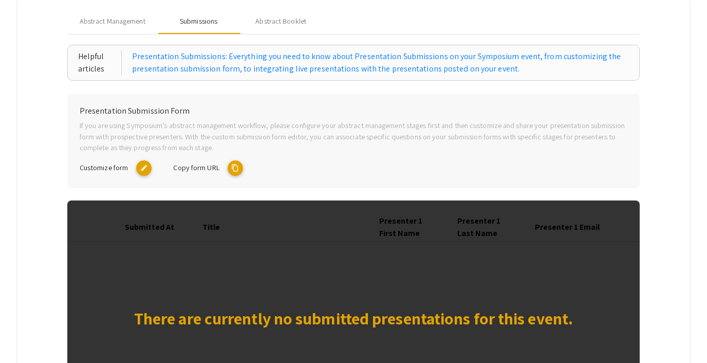
scroll to position [117, 0]
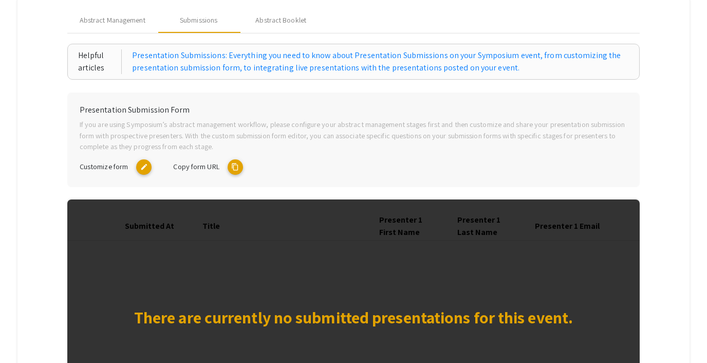
click at [238, 167] on mat-icon "content_copy" at bounding box center [235, 166] width 15 height 15
type textarea "symposium.foragerone.com/demo-event-september-2025/submission"
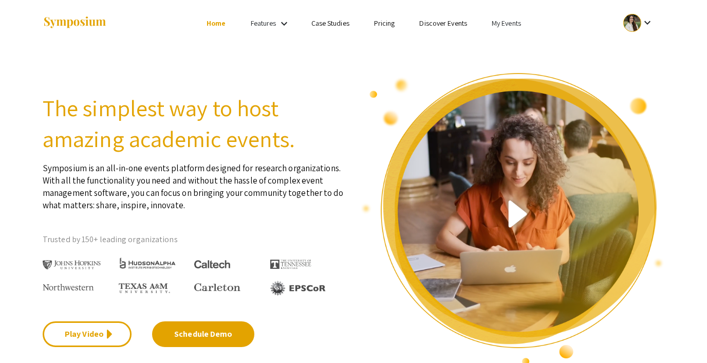
click at [512, 22] on link "My Events" at bounding box center [506, 22] width 29 height 9
click at [510, 41] on button "Events I've organized" at bounding box center [523, 45] width 88 height 25
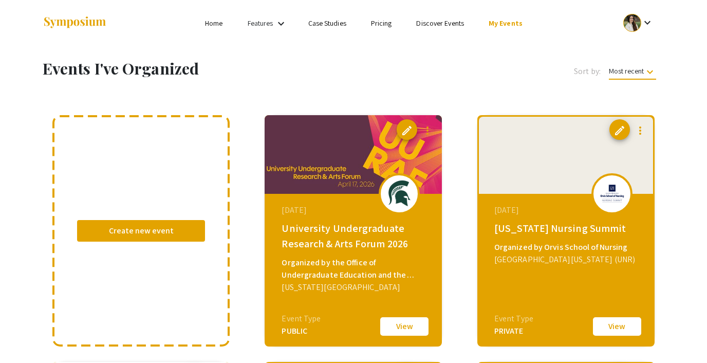
scroll to position [83, 0]
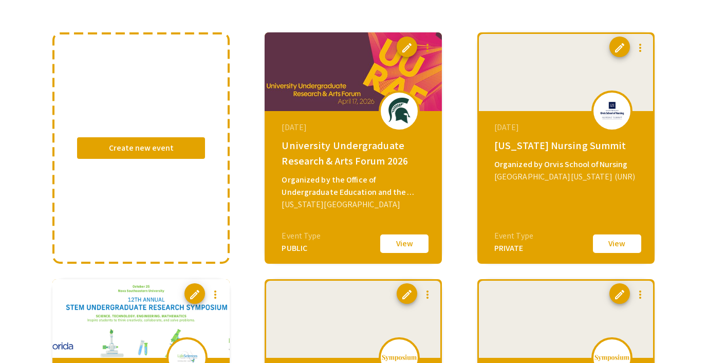
click at [608, 241] on button "View" at bounding box center [616, 244] width 51 height 22
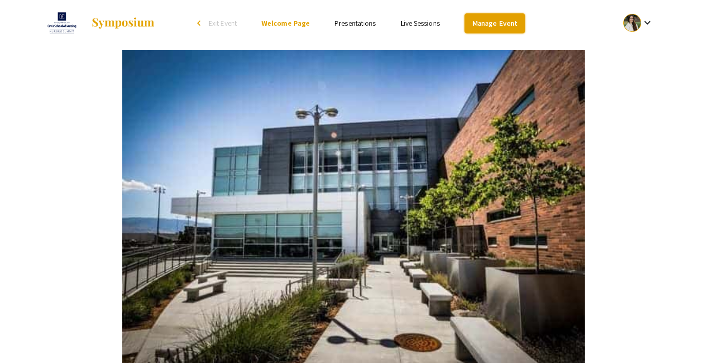
click at [488, 20] on link "Manage Event" at bounding box center [494, 23] width 61 height 20
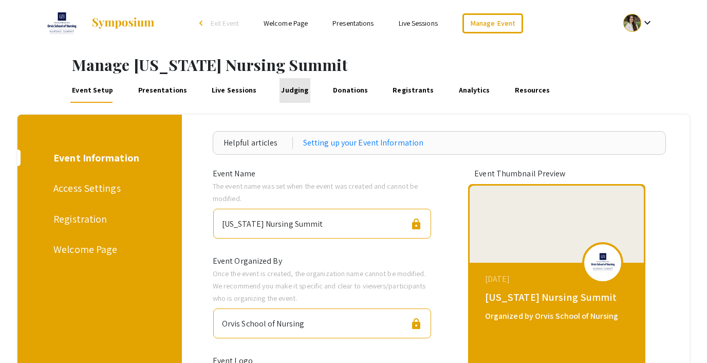
click at [286, 86] on link "Judging" at bounding box center [294, 90] width 31 height 25
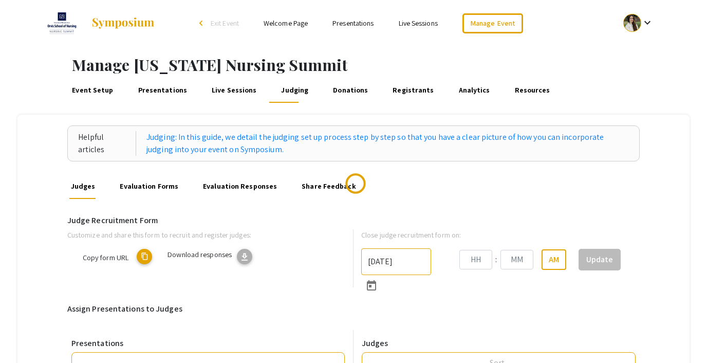
type input "10"
type input "27"
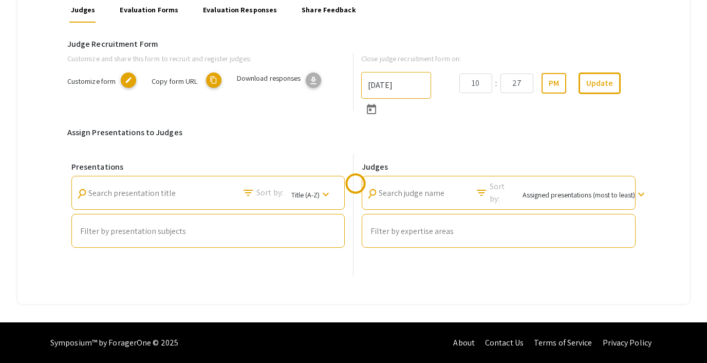
scroll to position [177, 0]
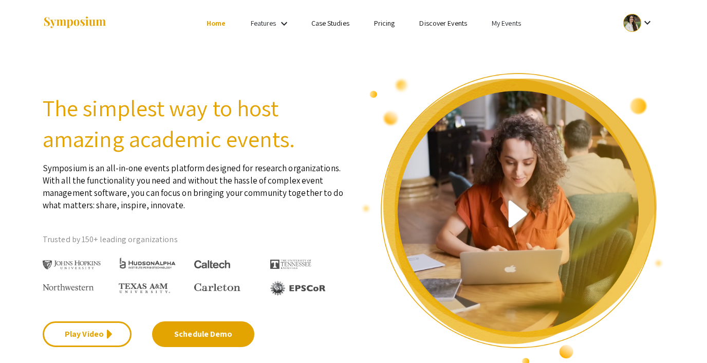
click at [497, 24] on link "My Events" at bounding box center [506, 22] width 29 height 9
click at [507, 41] on button "Events I've organized" at bounding box center [523, 45] width 88 height 25
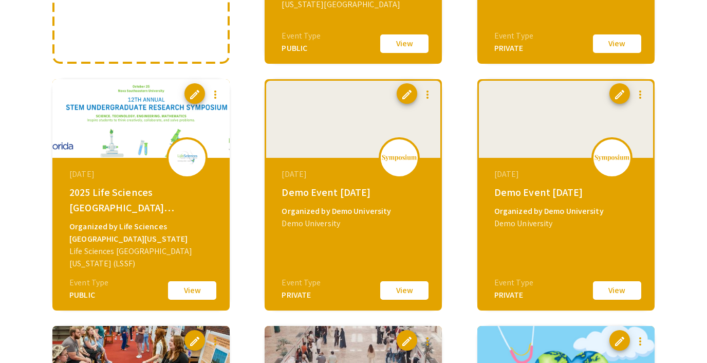
scroll to position [285, 0]
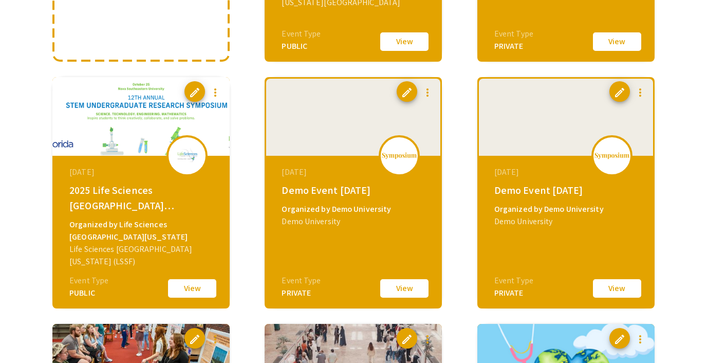
click at [185, 287] on button "View" at bounding box center [191, 288] width 51 height 22
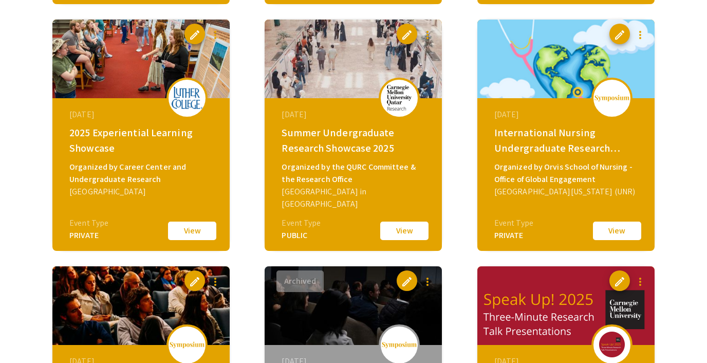
scroll to position [590, 0]
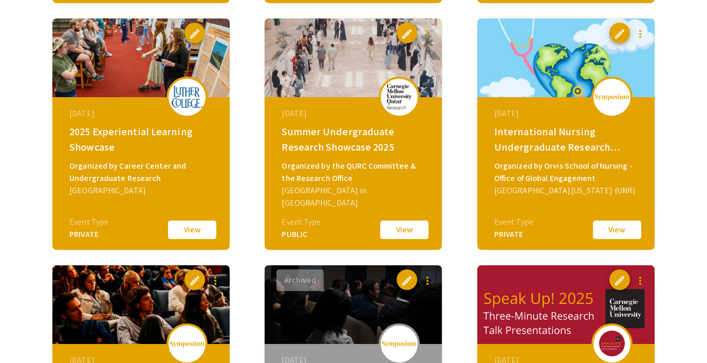
click at [409, 226] on button "View" at bounding box center [404, 230] width 51 height 22
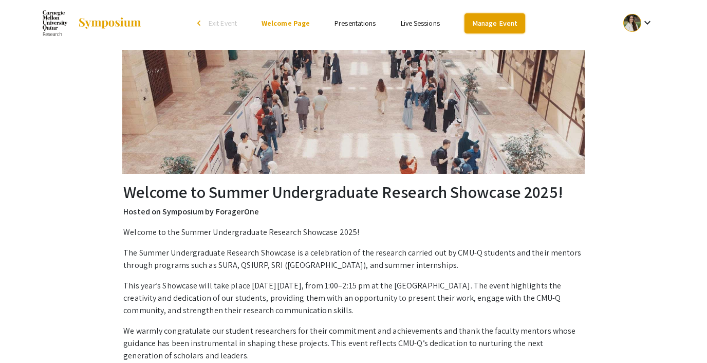
click at [477, 17] on link "Manage Event" at bounding box center [494, 23] width 61 height 20
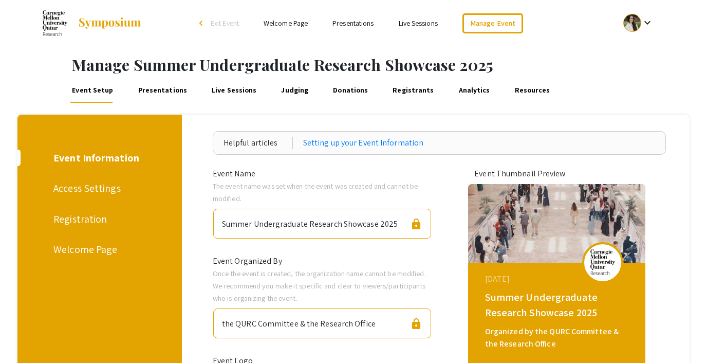
click at [288, 84] on link "Judging" at bounding box center [294, 90] width 31 height 25
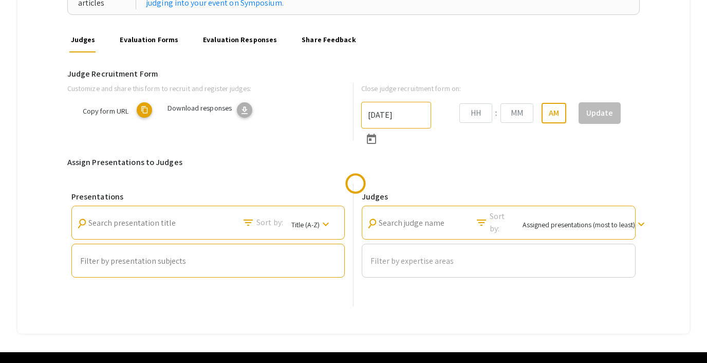
scroll to position [148, 0]
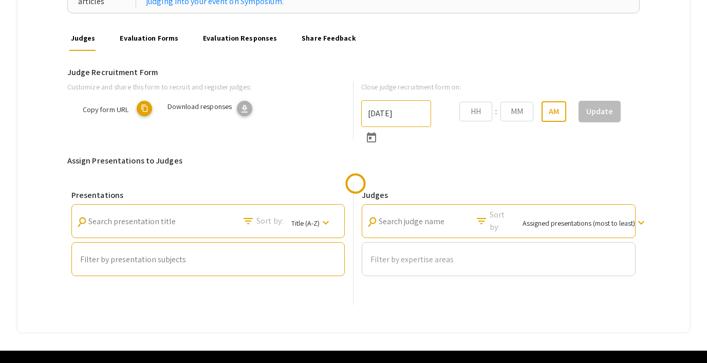
type input "9/27/2025"
type input "05"
type input "14"
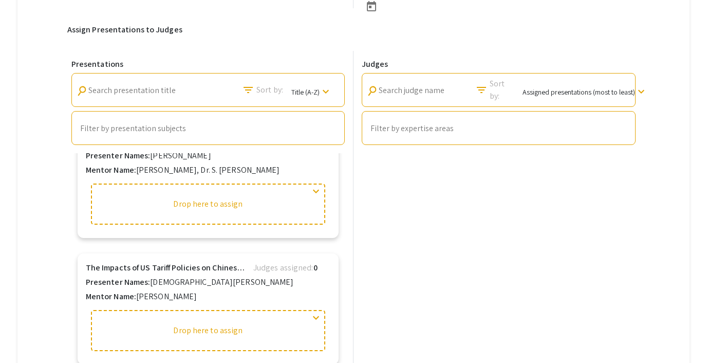
scroll to position [1198, 0]
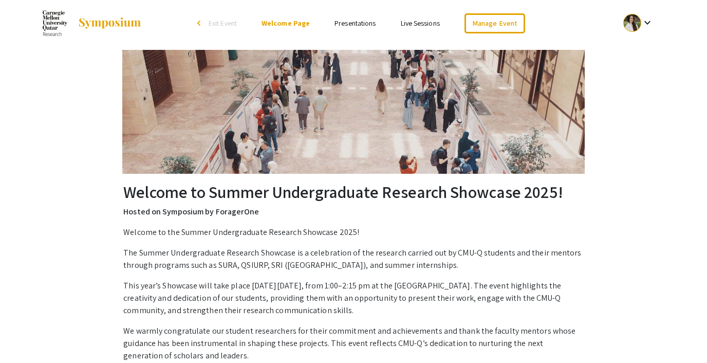
click at [214, 23] on span "Exit Event" at bounding box center [223, 22] width 28 height 9
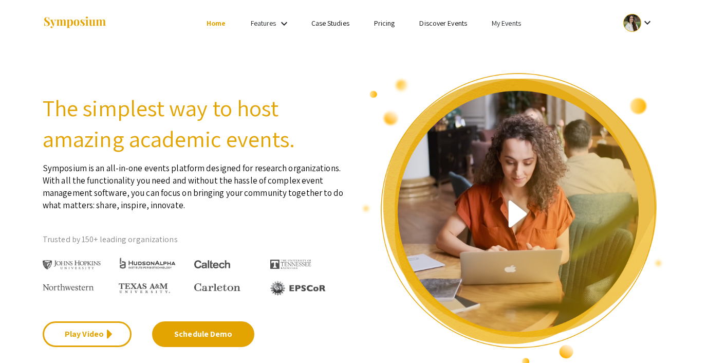
click at [498, 24] on link "My Events" at bounding box center [506, 22] width 29 height 9
click at [503, 40] on button "Events I've organized" at bounding box center [523, 45] width 88 height 25
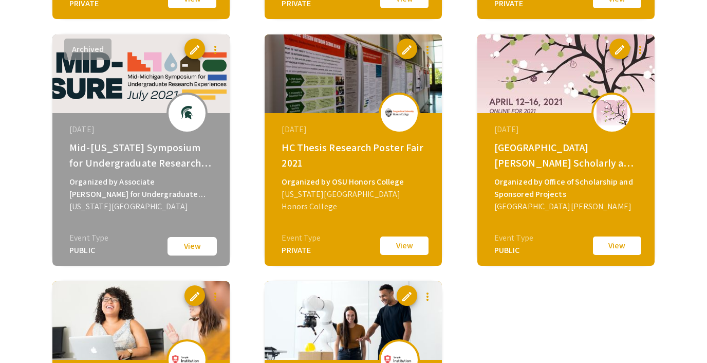
scroll to position [2058, 0]
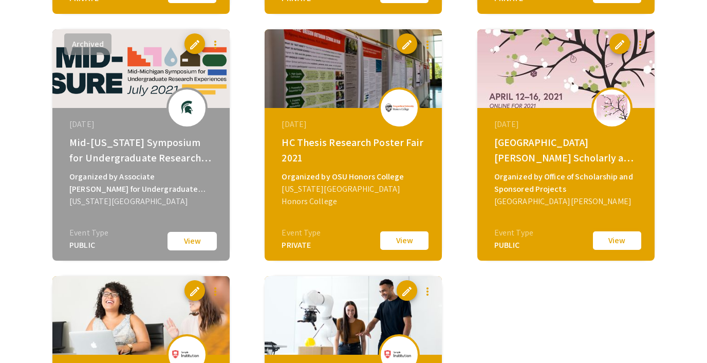
click at [613, 236] on button "View" at bounding box center [616, 241] width 51 height 22
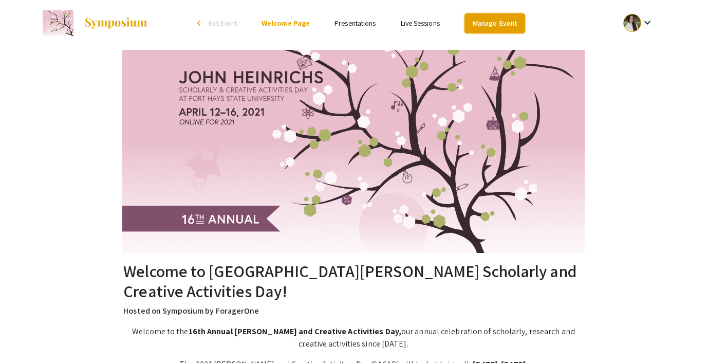
click at [496, 24] on link "Manage Event" at bounding box center [494, 23] width 61 height 20
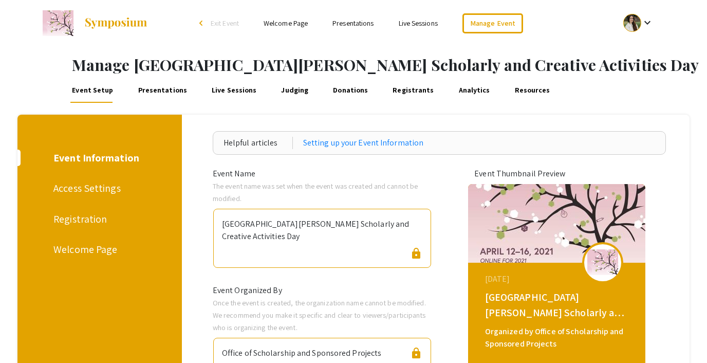
click at [292, 89] on link "Judging" at bounding box center [294, 90] width 31 height 25
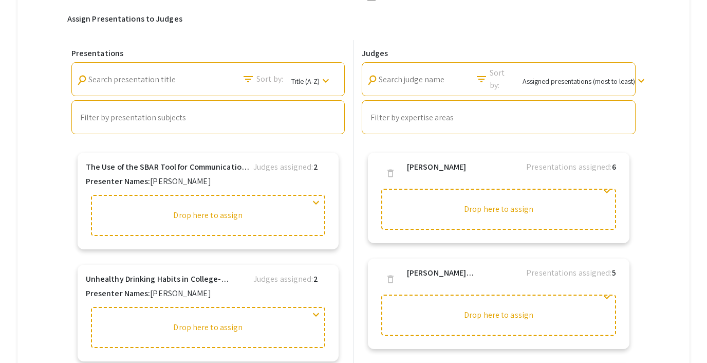
scroll to position [187, 0]
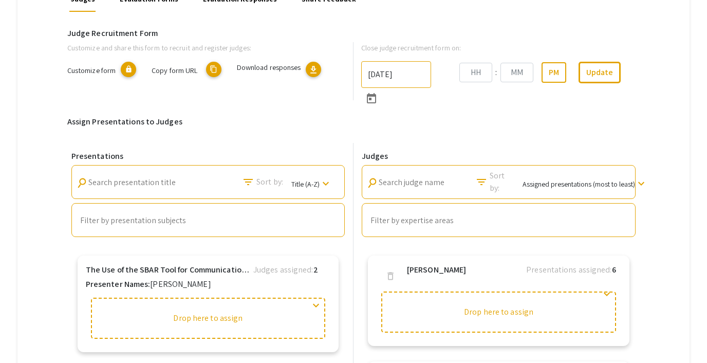
click at [218, 68] on mat-icon "content_copy" at bounding box center [213, 69] width 15 height 15
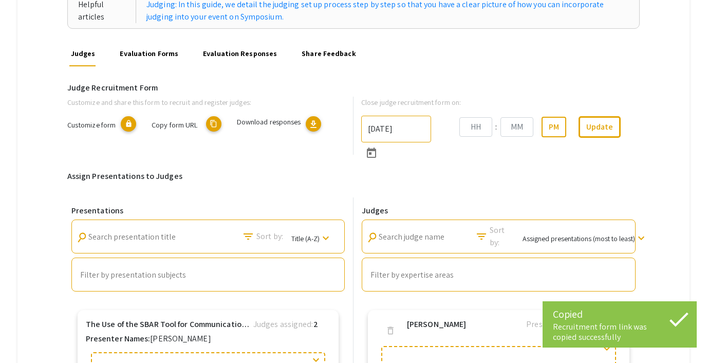
scroll to position [126, 0]
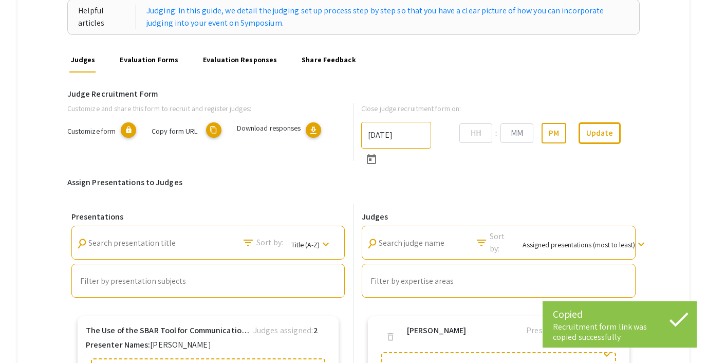
click at [147, 60] on link "Evaluation Forms" at bounding box center [149, 60] width 62 height 25
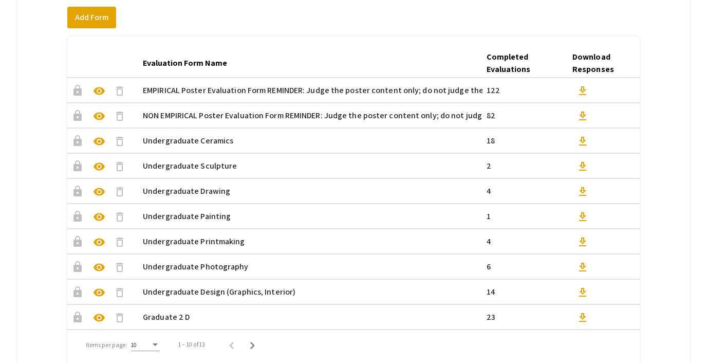
scroll to position [241, 0]
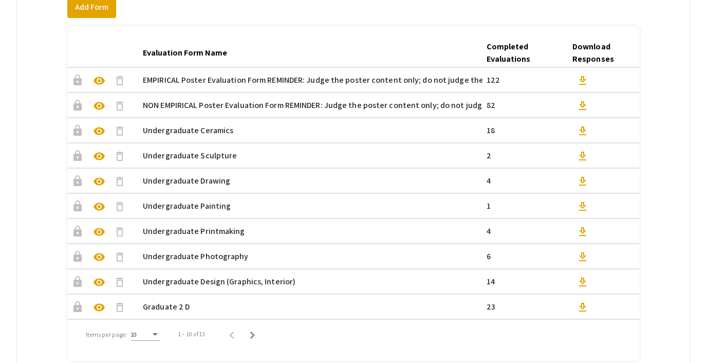
click at [100, 133] on span "visibility" at bounding box center [99, 131] width 12 height 12
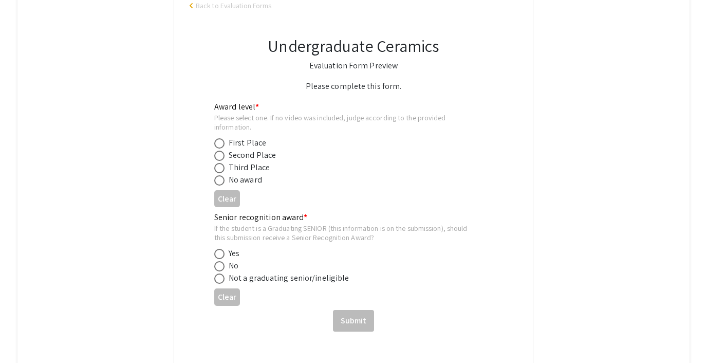
scroll to position [256, 0]
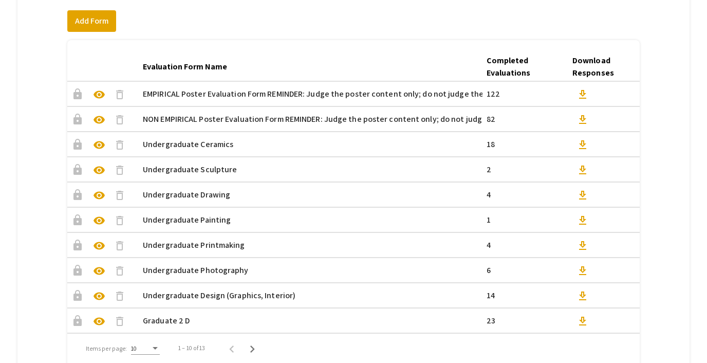
scroll to position [229, 0]
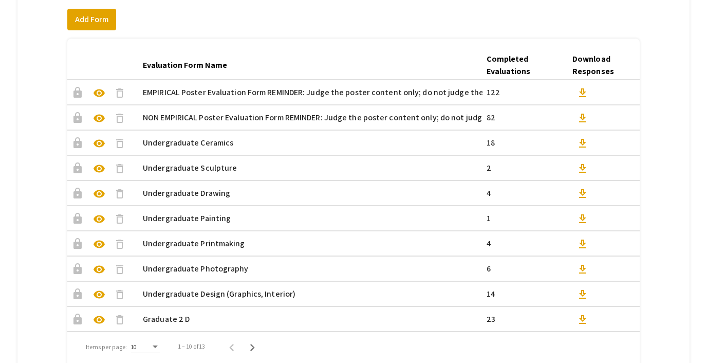
click at [101, 115] on span "visibility" at bounding box center [99, 118] width 12 height 12
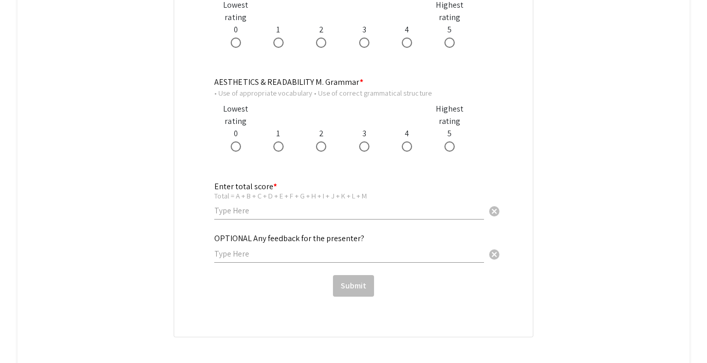
scroll to position [1751, 0]
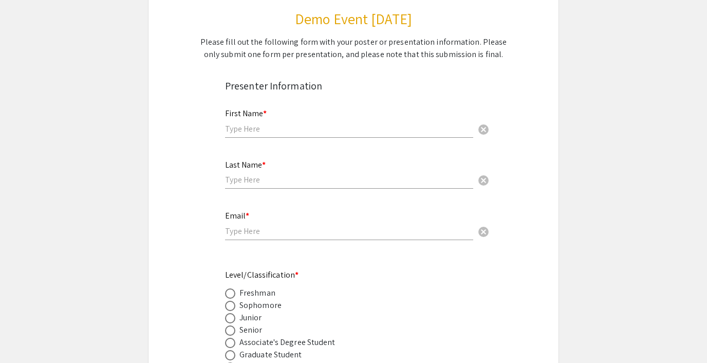
scroll to position [135, 0]
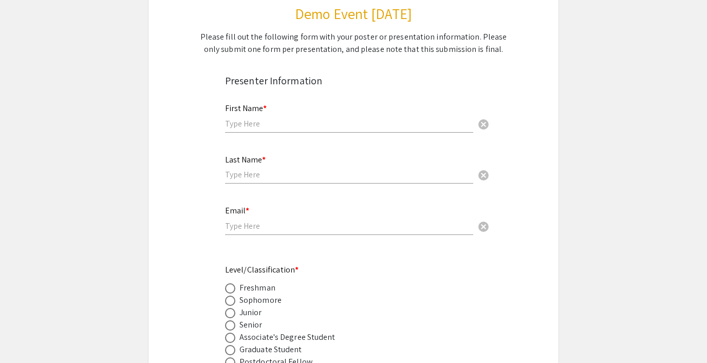
click at [258, 124] on input "text" at bounding box center [349, 123] width 248 height 11
type input "Jane"
click at [250, 180] on div "Last Name * cancel" at bounding box center [349, 164] width 248 height 39
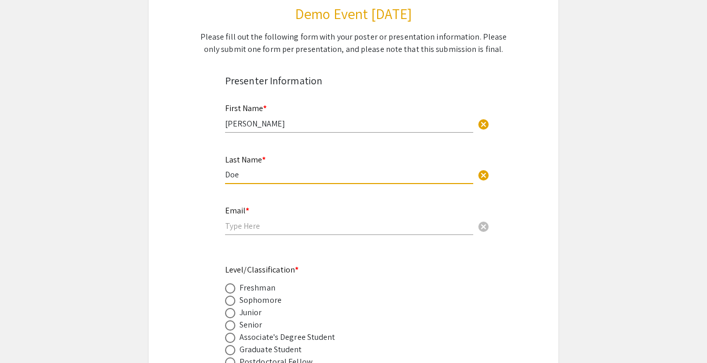
type input "Doe"
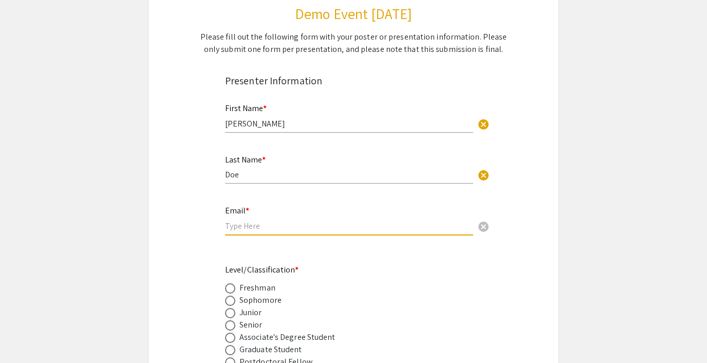
click at [253, 227] on input "email" at bounding box center [349, 225] width 248 height 11
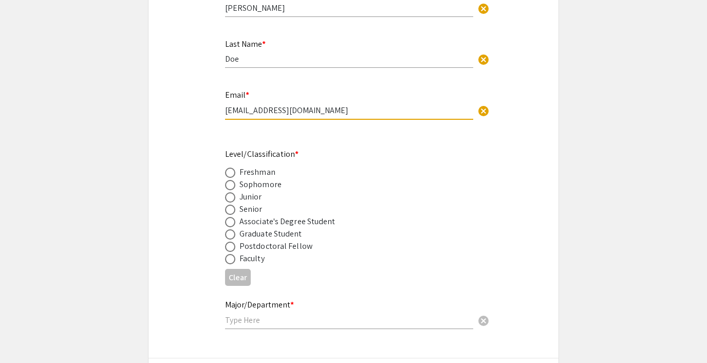
scroll to position [252, 0]
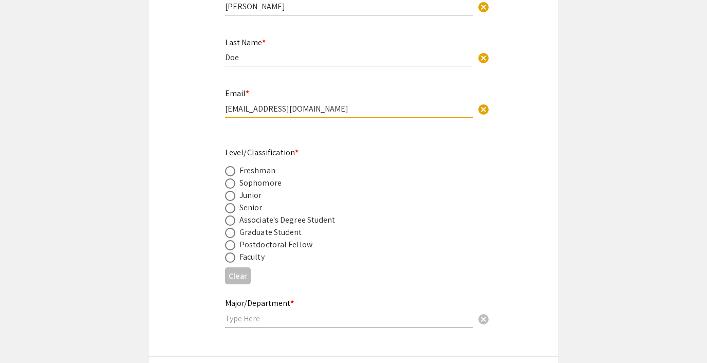
type input "janedoe@gmail.co"
click at [229, 186] on span at bounding box center [230, 183] width 10 height 10
click at [229, 186] on input "radio" at bounding box center [230, 183] width 10 height 10
radio input "true"
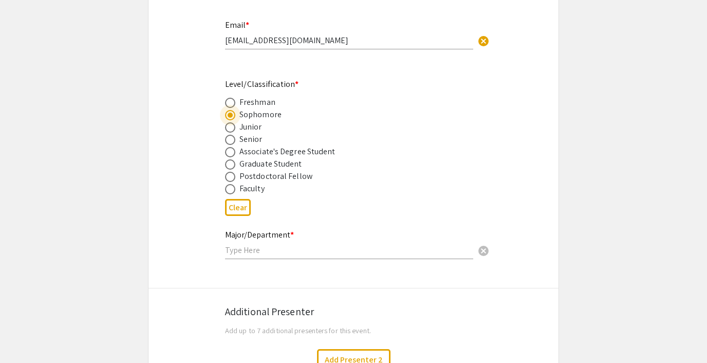
scroll to position [367, 0]
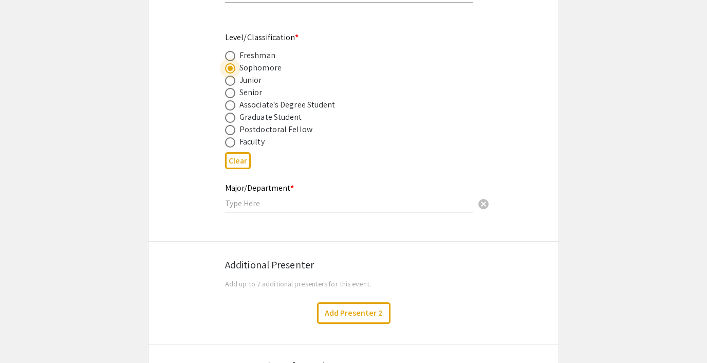
click at [257, 206] on input "text" at bounding box center [349, 203] width 248 height 11
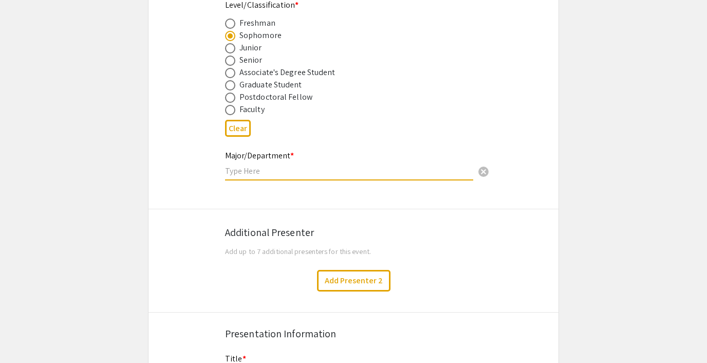
scroll to position [400, 0]
click at [271, 170] on input "text" at bounding box center [349, 170] width 248 height 11
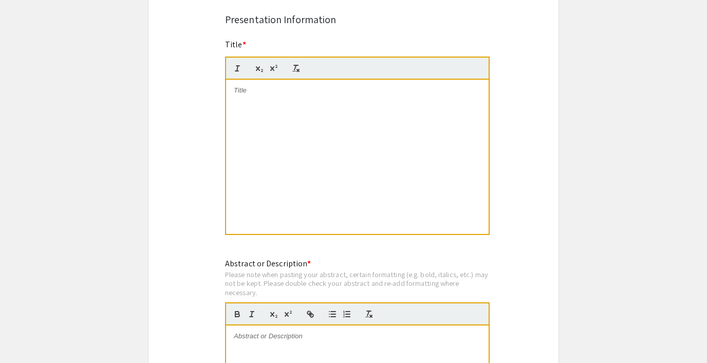
scroll to position [714, 0]
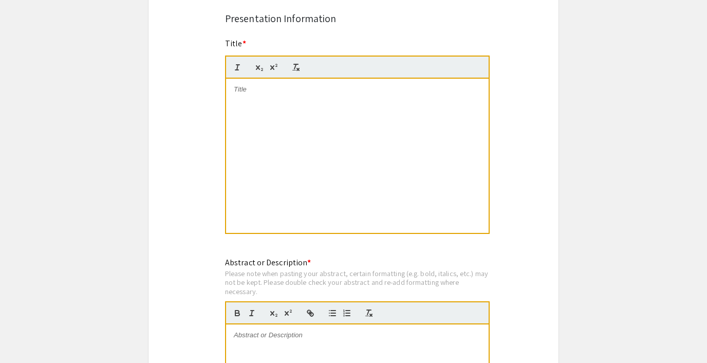
type input "Engineering"
click at [250, 90] on p at bounding box center [357, 89] width 247 height 9
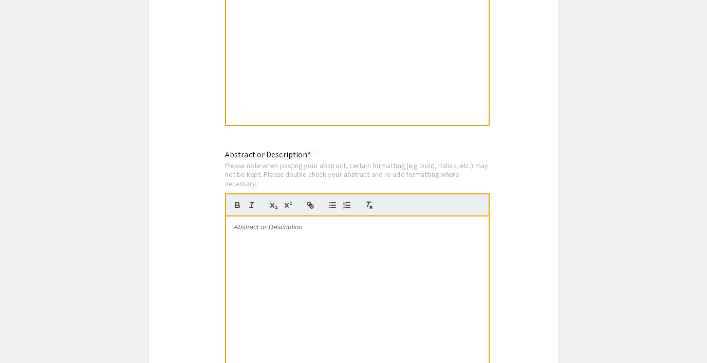
scroll to position [834, 0]
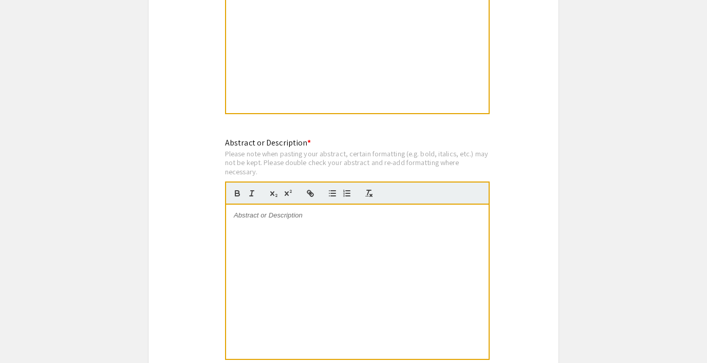
click at [288, 230] on div at bounding box center [357, 281] width 262 height 154
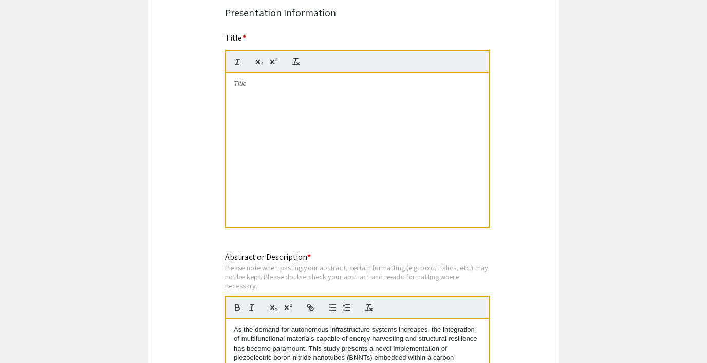
scroll to position [719, 0]
click at [277, 97] on div at bounding box center [357, 150] width 262 height 154
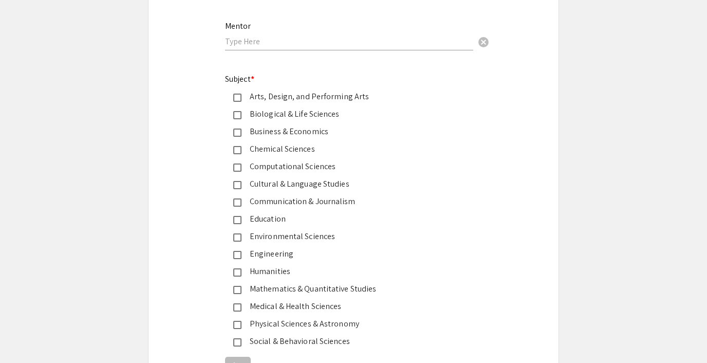
scroll to position [1224, 0]
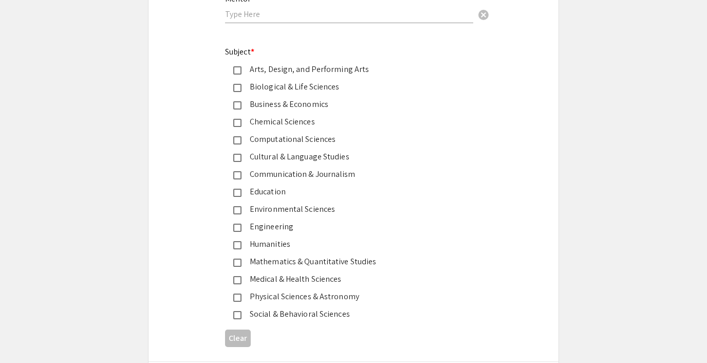
click at [240, 229] on mat-pseudo-checkbox at bounding box center [237, 227] width 8 height 8
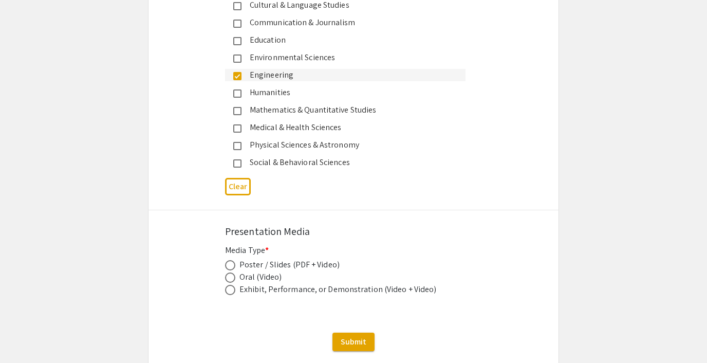
scroll to position [1376, 0]
click at [232, 265] on span at bounding box center [230, 264] width 10 height 10
click at [232, 265] on input "radio" at bounding box center [230, 264] width 10 height 10
radio input "true"
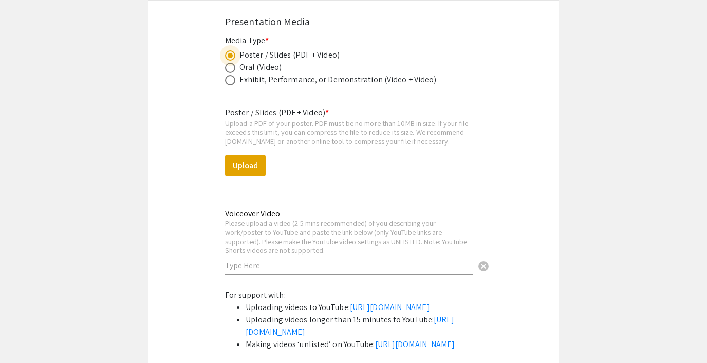
scroll to position [1592, 0]
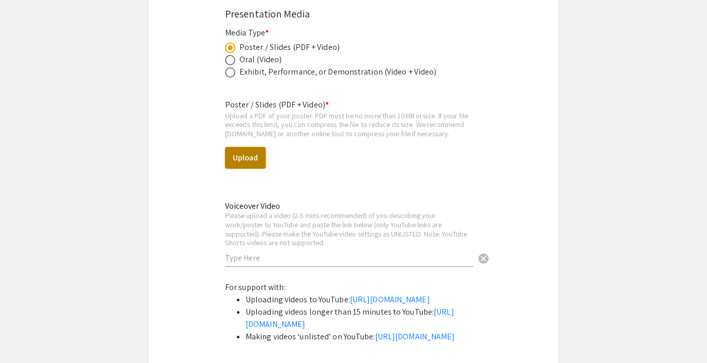
click at [254, 164] on button "Upload" at bounding box center [245, 158] width 41 height 22
click at [241, 151] on button "Upload" at bounding box center [245, 158] width 41 height 22
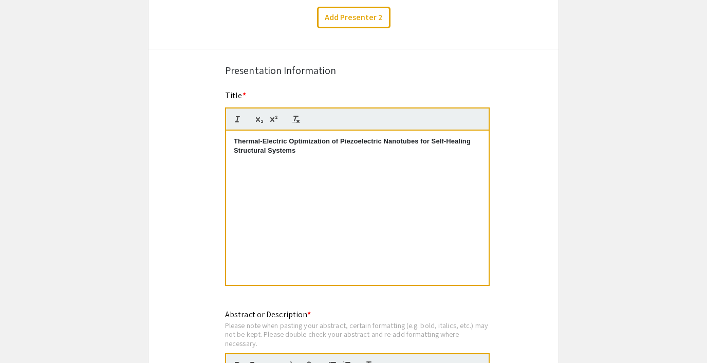
scroll to position [673, 0]
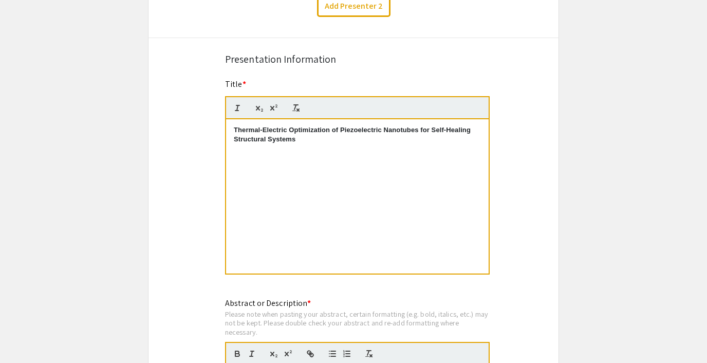
click at [258, 136] on strong "Thermal-Electric Optimization of Piezoelectric Nanotubes for Self-Healing Struc…" at bounding box center [353, 134] width 239 height 17
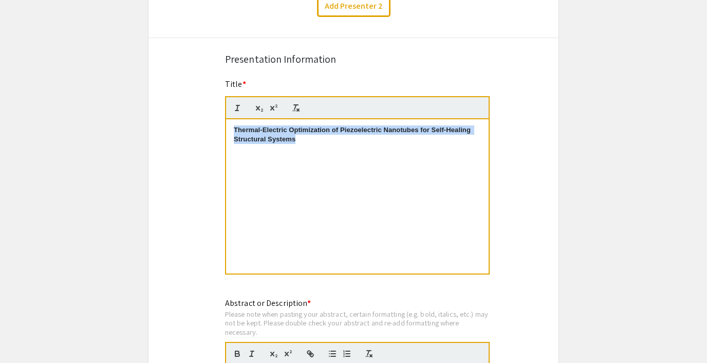
click at [258, 136] on strong "Thermal-Electric Optimization of Piezoelectric Nanotubes for Self-Healing Struc…" at bounding box center [353, 134] width 239 height 17
copy strong "Thermal-Electric Optimization of Piezoelectric Nanotubes for Self-Healing Struc…"
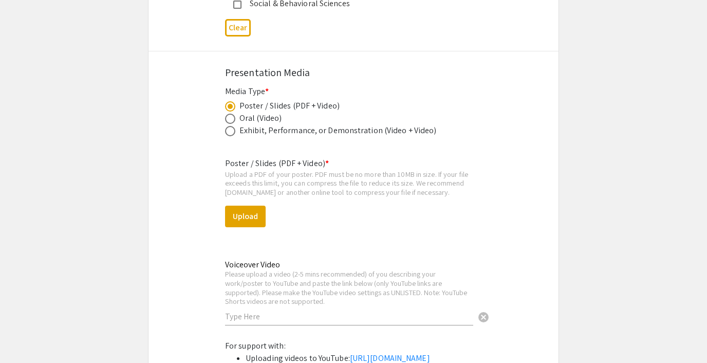
scroll to position [1573, 0]
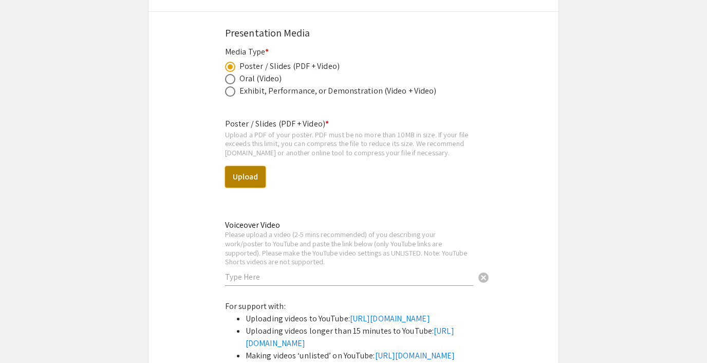
click at [251, 180] on button "Upload" at bounding box center [245, 177] width 41 height 22
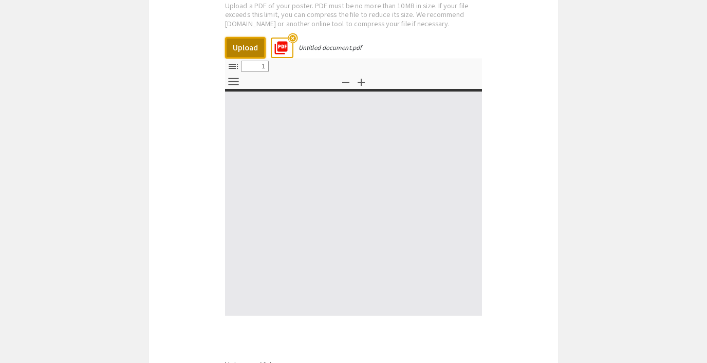
select select "custom"
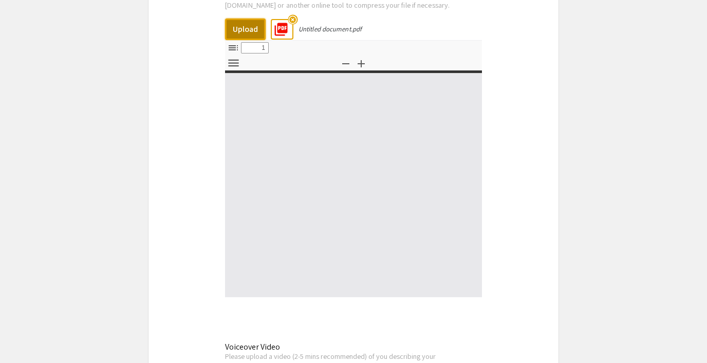
type input "0"
select select "custom"
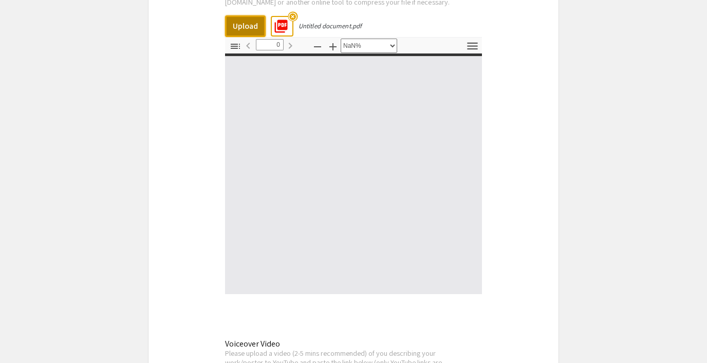
type input "1"
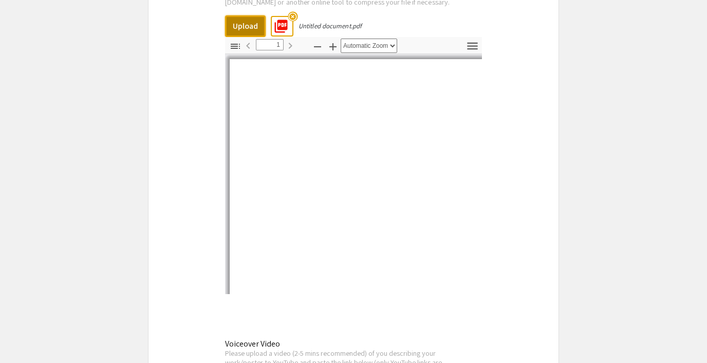
select select "auto"
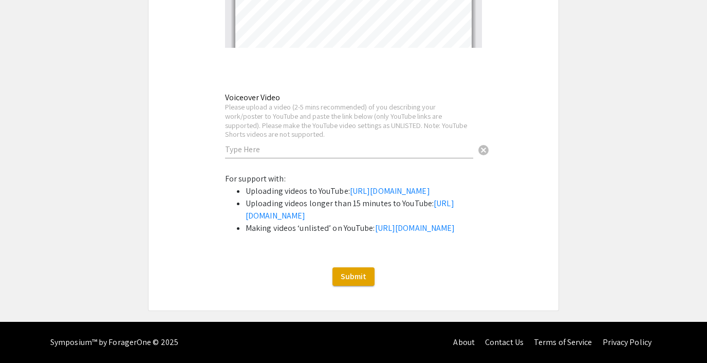
scroll to position [2014, 0]
click at [360, 281] on span "Submit" at bounding box center [354, 276] width 26 height 11
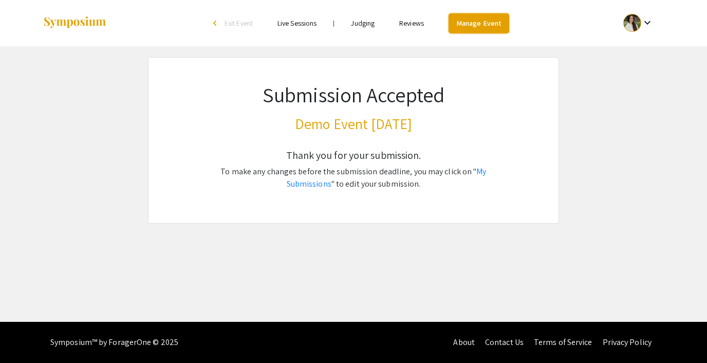
click at [481, 27] on link "Manage Event" at bounding box center [478, 23] width 61 height 20
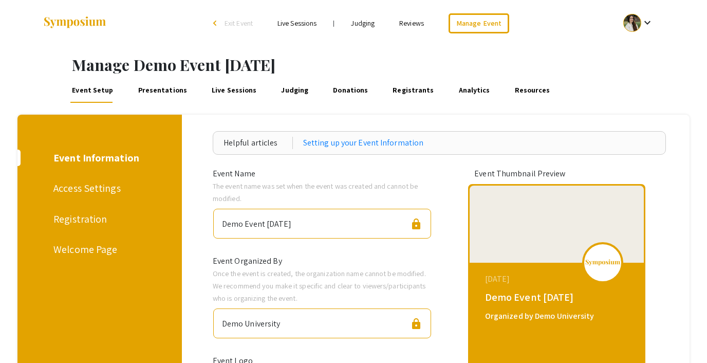
click at [287, 95] on link "Judging" at bounding box center [294, 90] width 31 height 25
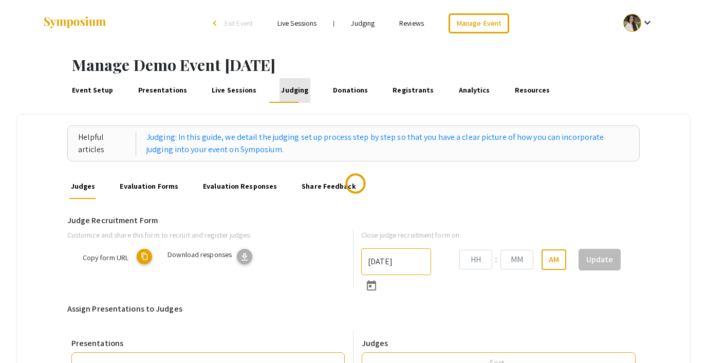
type input "10/22/2025"
type input "05"
type input "43"
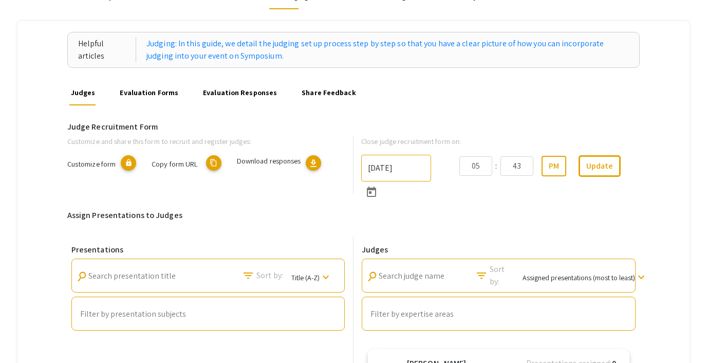
scroll to position [52, 0]
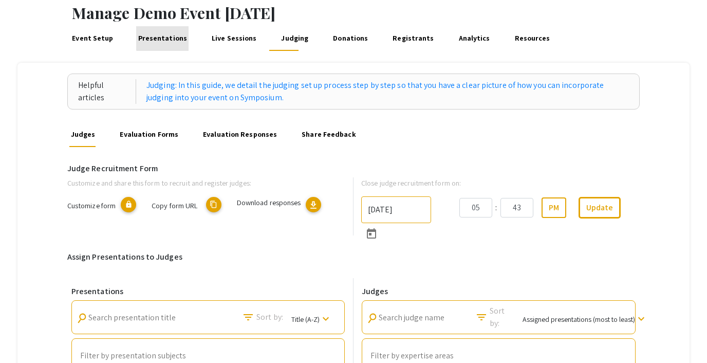
click at [168, 35] on link "Presentations" at bounding box center [162, 38] width 52 height 25
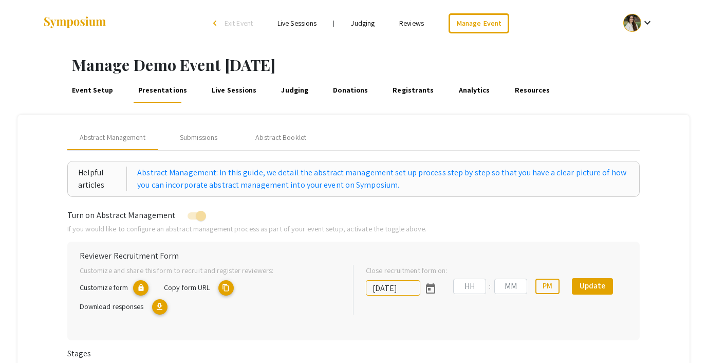
type input "10/18/2025"
type input "05"
type input "43"
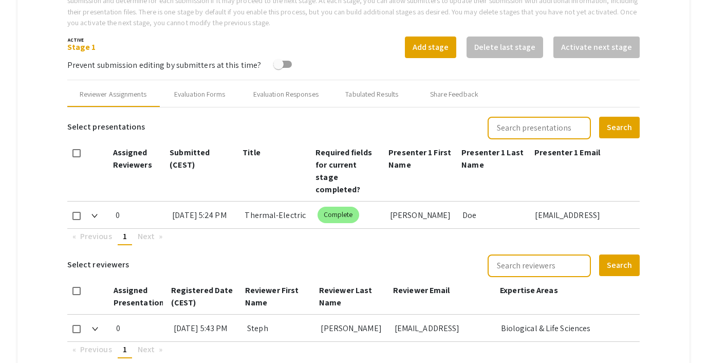
scroll to position [363, 0]
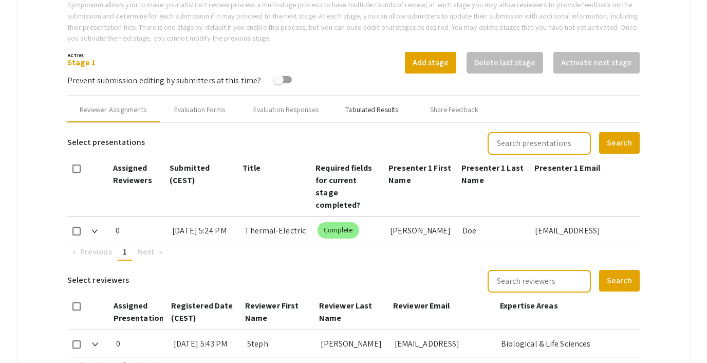
click at [379, 107] on div "Tabulated Results" at bounding box center [371, 109] width 53 height 11
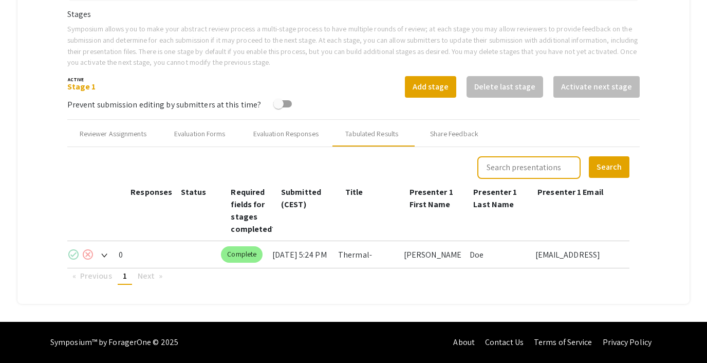
click at [73, 253] on mat-icon "check_circle" at bounding box center [73, 254] width 12 height 12
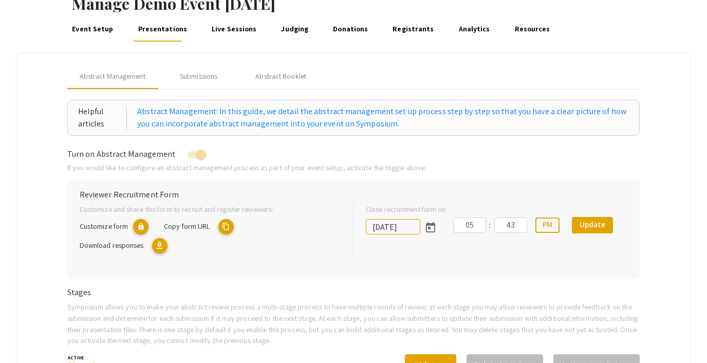
scroll to position [62, 0]
click at [279, 23] on link "Judging" at bounding box center [294, 28] width 31 height 25
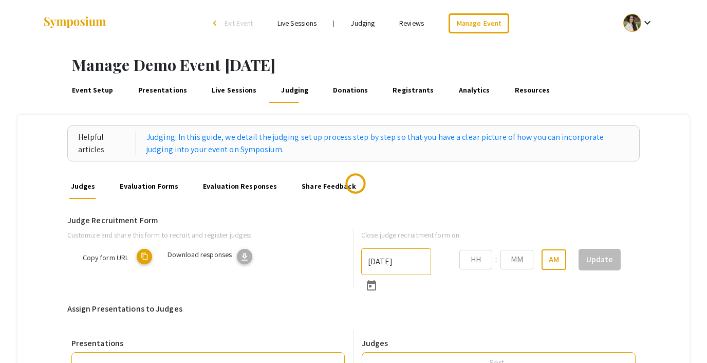
type input "10/22/2025"
type input "05"
type input "43"
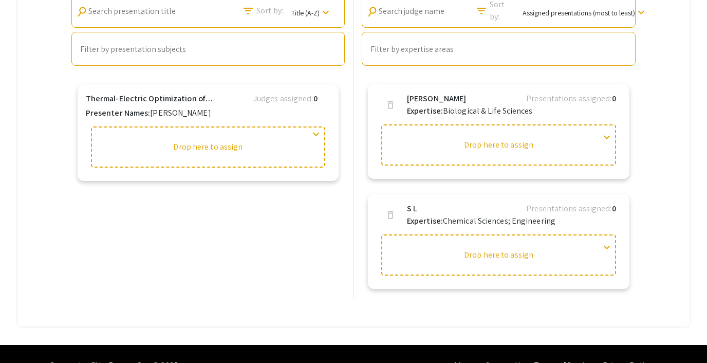
scroll to position [361, 0]
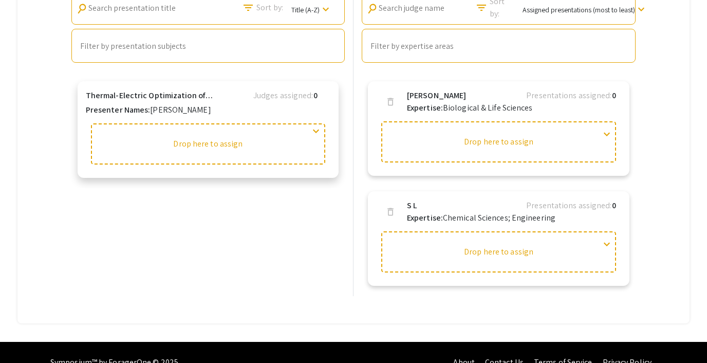
drag, startPoint x: 399, startPoint y: 259, endPoint x: 252, endPoint y: 157, distance: 179.0
click at [252, 157] on div "Presentations search Search presentation title filter_list Sort by: Title (A-Z)…" at bounding box center [353, 132] width 573 height 327
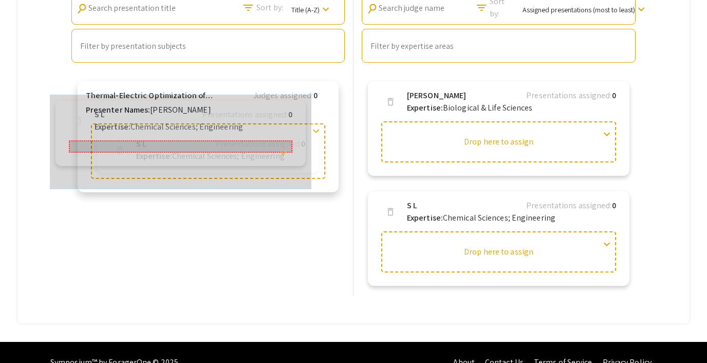
drag, startPoint x: 607, startPoint y: 241, endPoint x: 289, endPoint y: 146, distance: 331.8
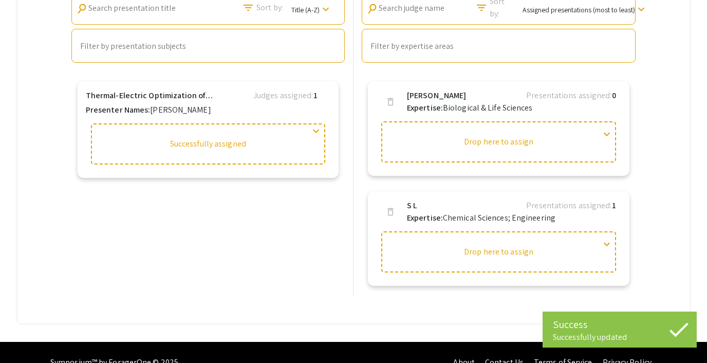
click at [268, 218] on div "Presentations search Search presentation title filter_list Sort by: Title (A-Z)…" at bounding box center [207, 132] width 281 height 327
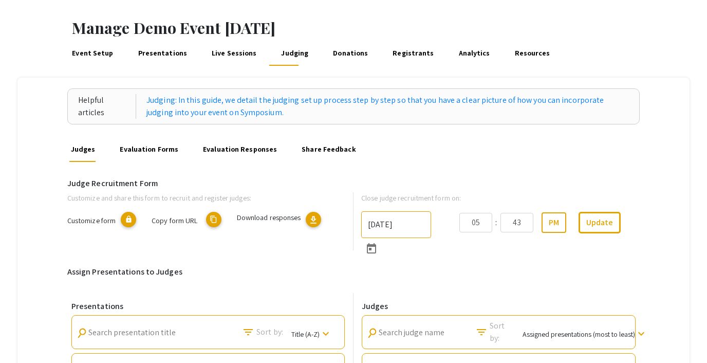
scroll to position [0, 0]
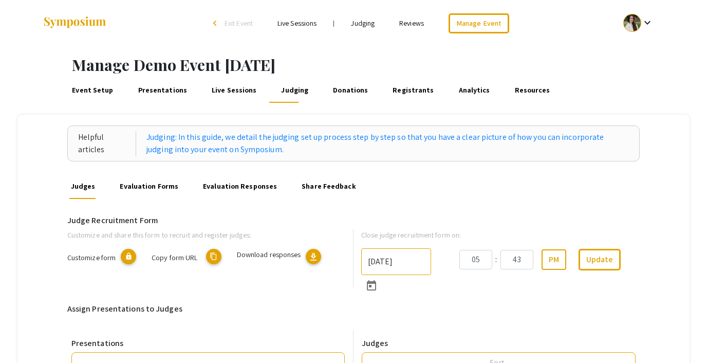
click at [213, 254] on mat-icon "content_copy" at bounding box center [213, 256] width 15 height 15
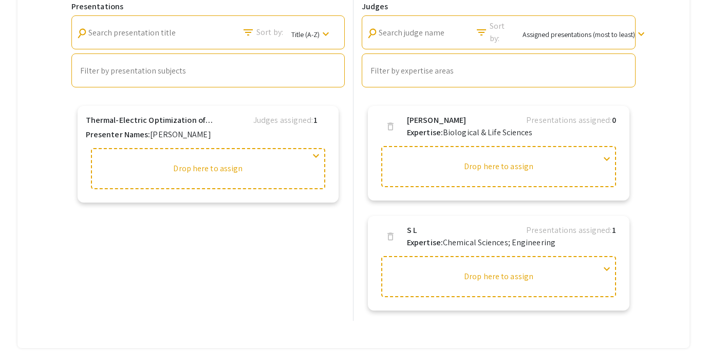
scroll to position [337, 0]
click at [391, 236] on span "delete" at bounding box center [390, 236] width 10 height 10
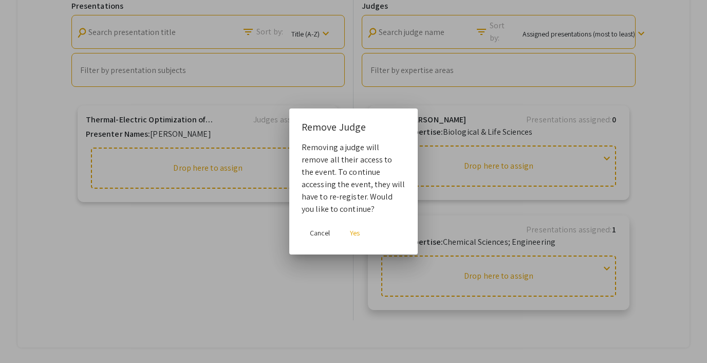
scroll to position [0, 0]
click at [355, 234] on span "Yes" at bounding box center [355, 232] width 10 height 9
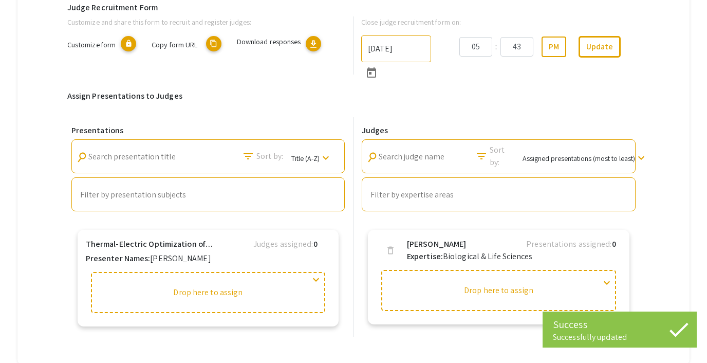
scroll to position [184, 0]
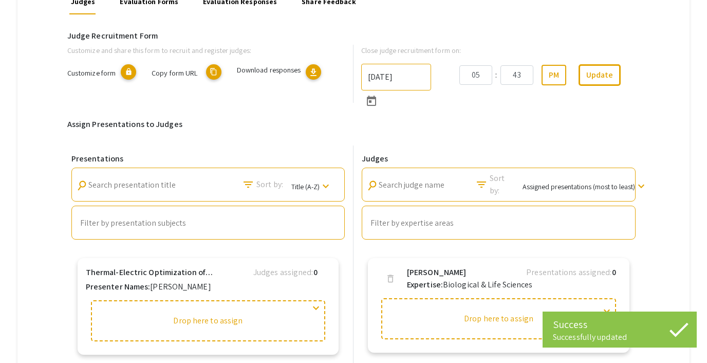
click at [216, 71] on mat-icon "content_copy" at bounding box center [213, 71] width 15 height 15
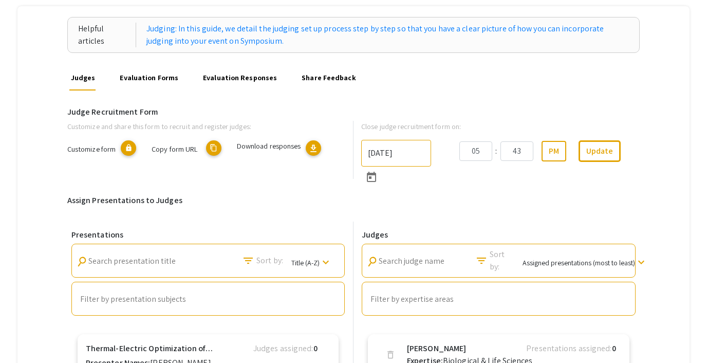
scroll to position [71, 0]
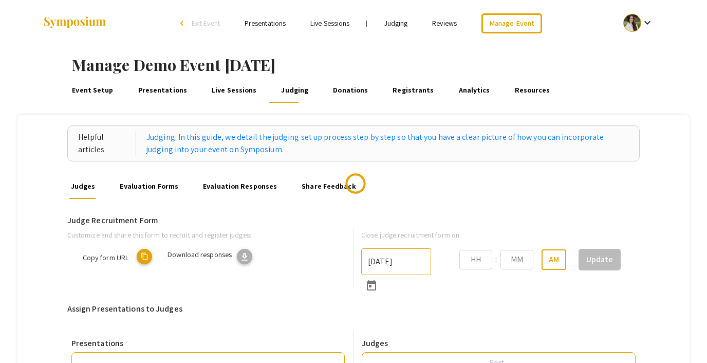
type input "[DATE]"
type input "05"
type input "43"
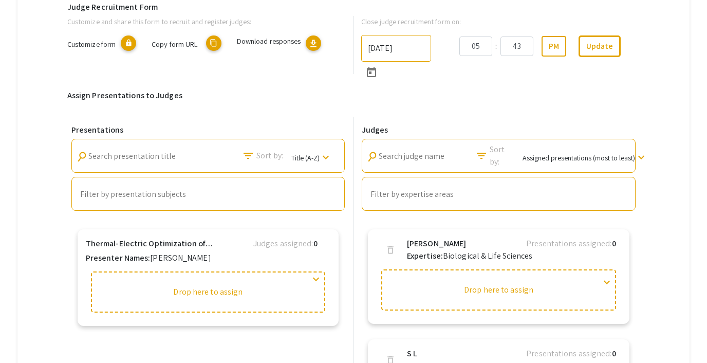
scroll to position [381, 0]
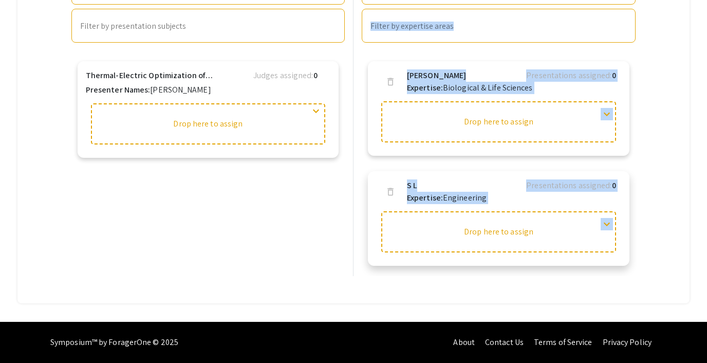
drag, startPoint x: 243, startPoint y: 133, endPoint x: 431, endPoint y: 250, distance: 221.3
click at [431, 250] on div "Presentations search Search presentation title filter_list Sort by: Title (A-Z)…" at bounding box center [353, 112] width 573 height 327
click at [262, 217] on div "Presentations search Search presentation title filter_list Sort by: Title (A-Z)…" at bounding box center [207, 112] width 281 height 327
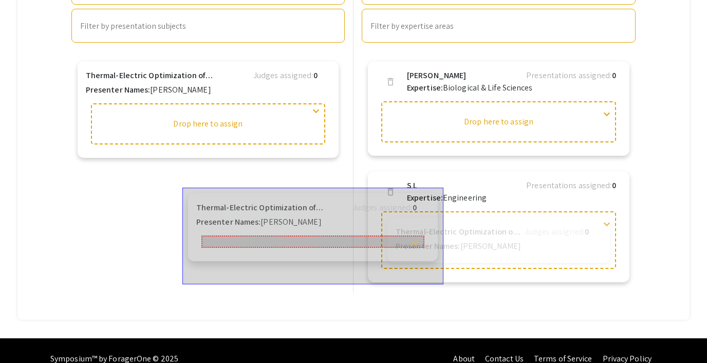
drag, startPoint x: 316, startPoint y: 109, endPoint x: 425, endPoint y: 234, distance: 166.0
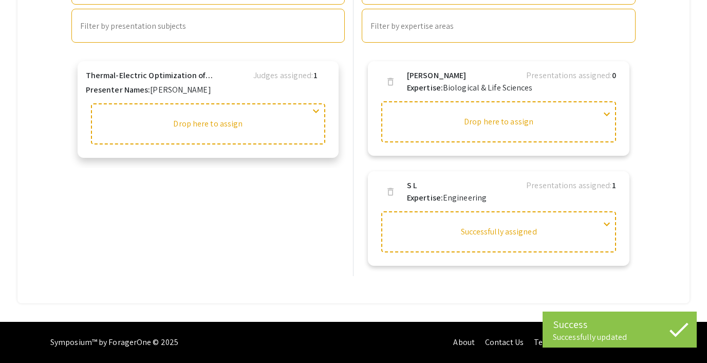
click at [319, 114] on span "expand_more" at bounding box center [316, 111] width 12 height 12
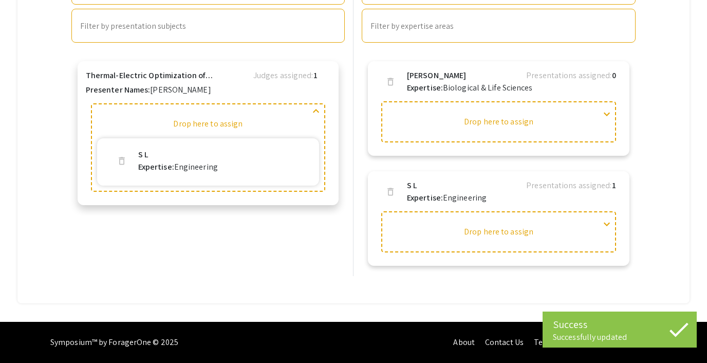
click at [125, 162] on span "delete" at bounding box center [122, 161] width 10 height 10
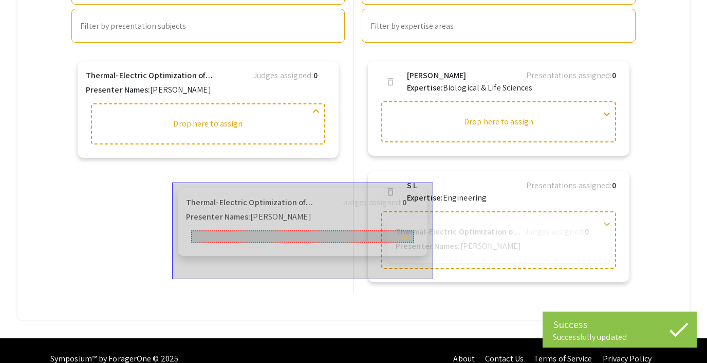
drag, startPoint x: 317, startPoint y: 109, endPoint x: 415, endPoint y: 232, distance: 156.8
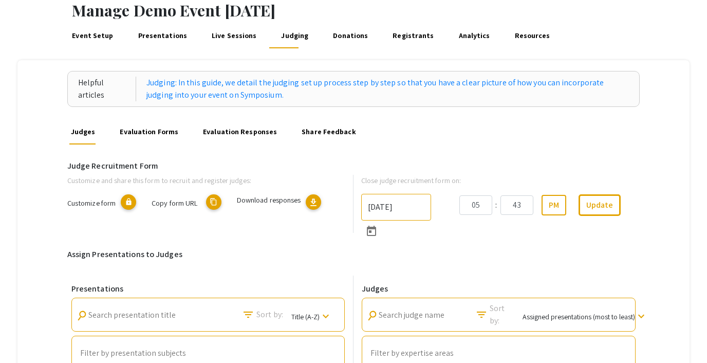
scroll to position [0, 0]
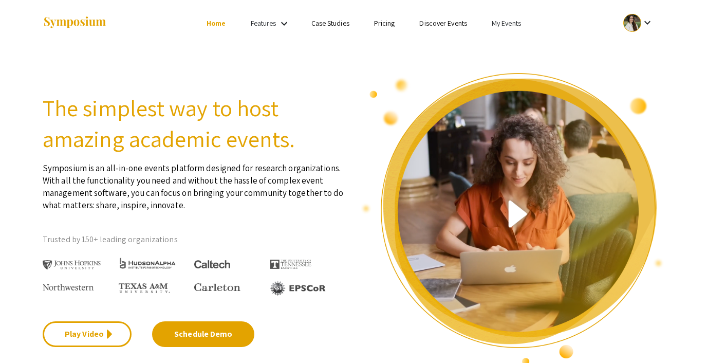
click at [423, 22] on link "Discover Events" at bounding box center [443, 22] width 48 height 9
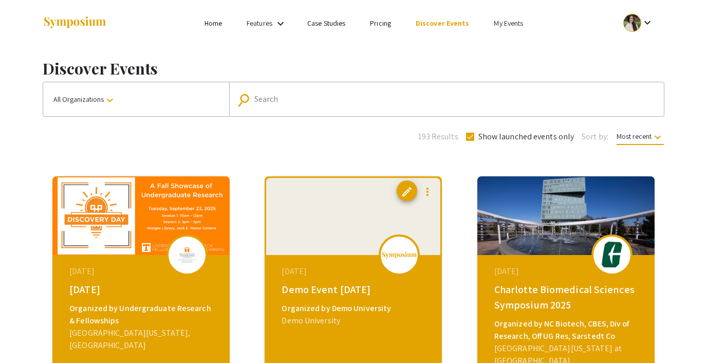
click at [123, 105] on button "All Organizations keyboard_arrow_down" at bounding box center [136, 99] width 186 height 34
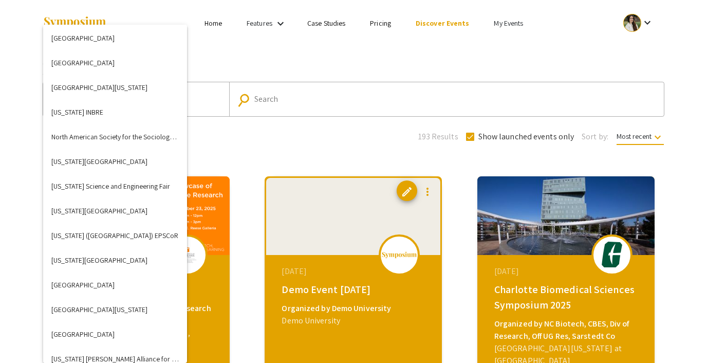
scroll to position [2100, 0]
click at [144, 211] on button "[US_STATE][GEOGRAPHIC_DATA]" at bounding box center [115, 209] width 144 height 25
checkbox input "false"
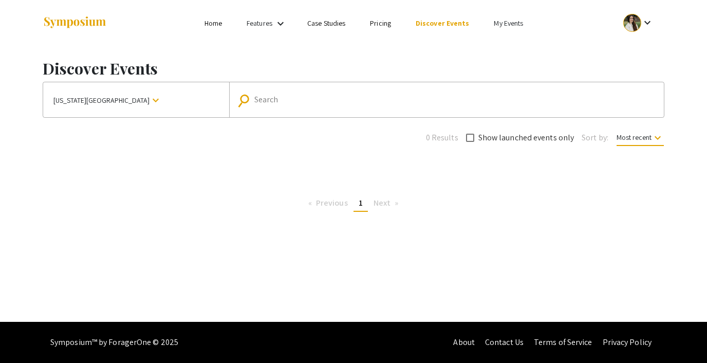
click at [101, 103] on span "[US_STATE][GEOGRAPHIC_DATA]" at bounding box center [101, 100] width 96 height 18
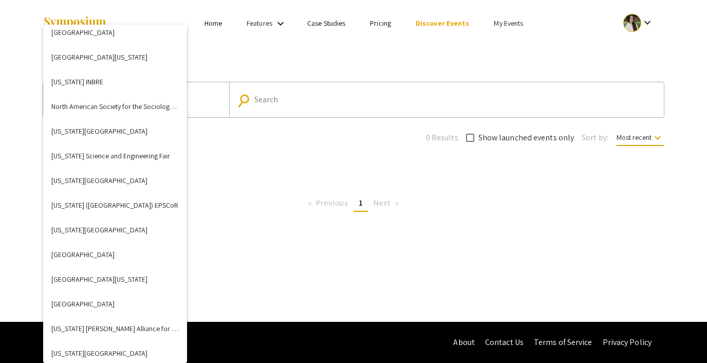
scroll to position [2130, 0]
click at [247, 184] on div at bounding box center [353, 181] width 707 height 363
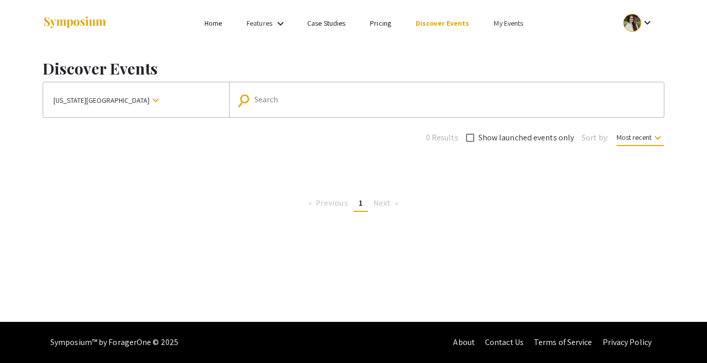
click at [137, 105] on span "[US_STATE][GEOGRAPHIC_DATA]" at bounding box center [101, 100] width 96 height 18
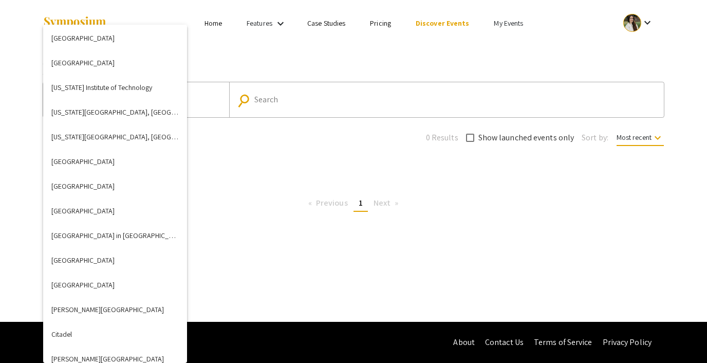
scroll to position [443, 0]
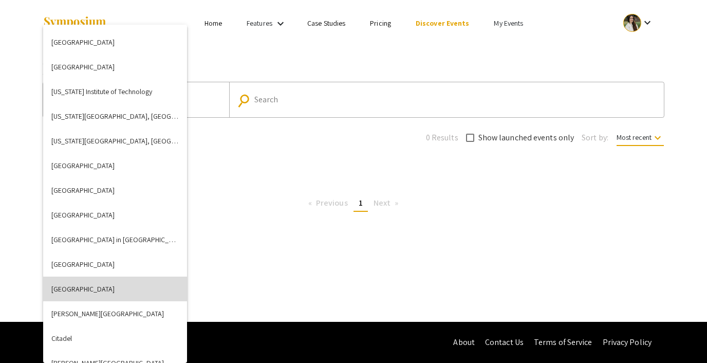
click at [125, 290] on button "[GEOGRAPHIC_DATA]" at bounding box center [115, 288] width 144 height 25
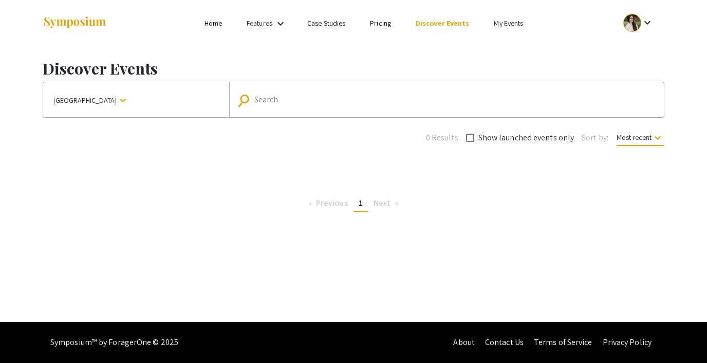
click at [129, 96] on mat-icon "keyboard_arrow_down" at bounding box center [123, 100] width 12 height 12
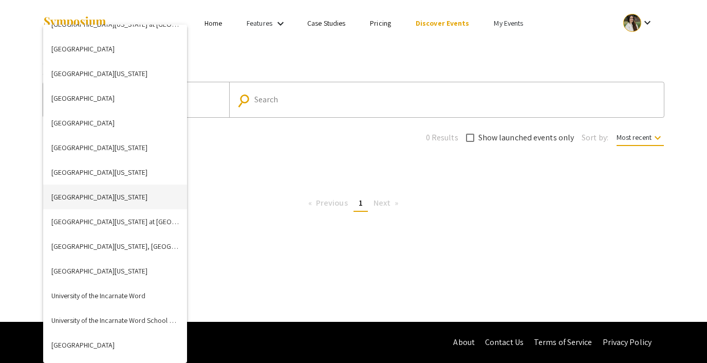
scroll to position [3593, 0]
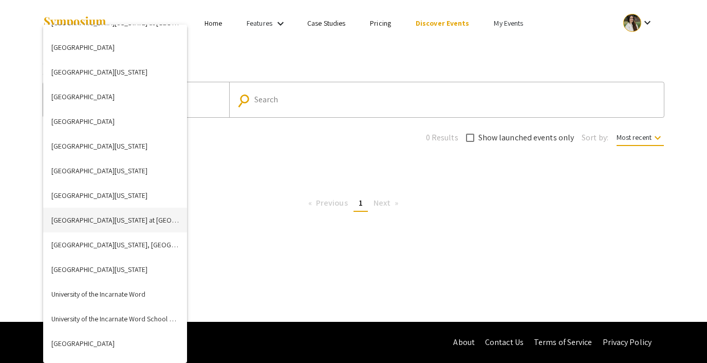
click at [138, 221] on button "University of Tennessee at Chattanooga" at bounding box center [115, 220] width 144 height 25
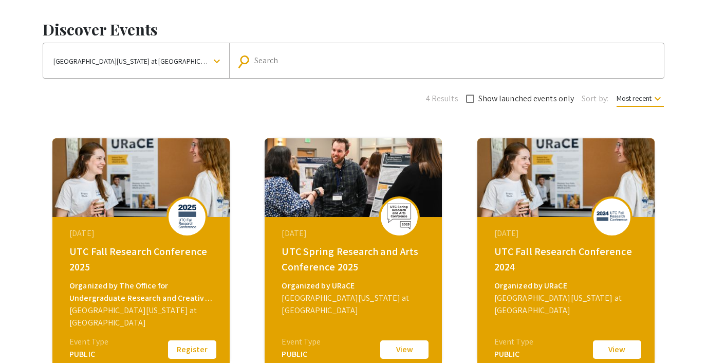
scroll to position [46, 0]
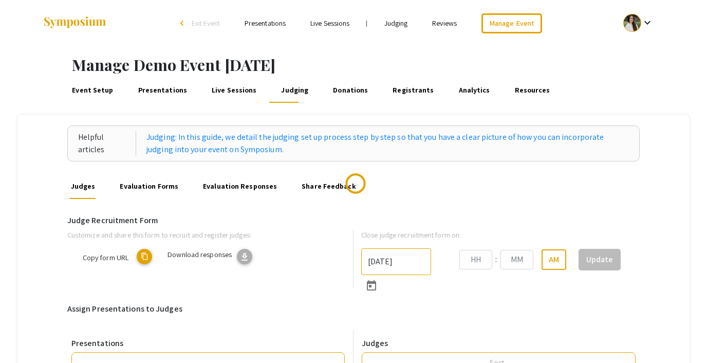
type input "10/22/2025"
type input "05"
type input "43"
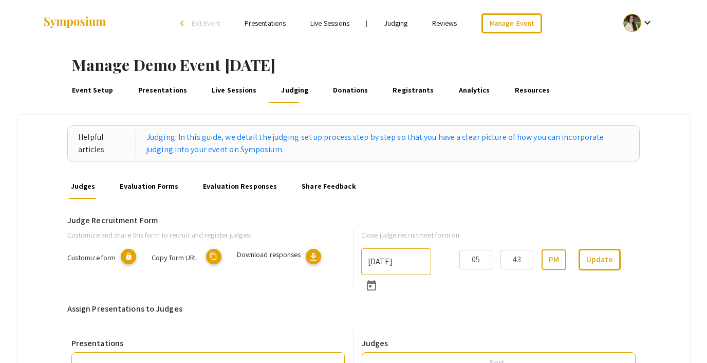
click at [98, 82] on link "Event Setup" at bounding box center [92, 90] width 45 height 25
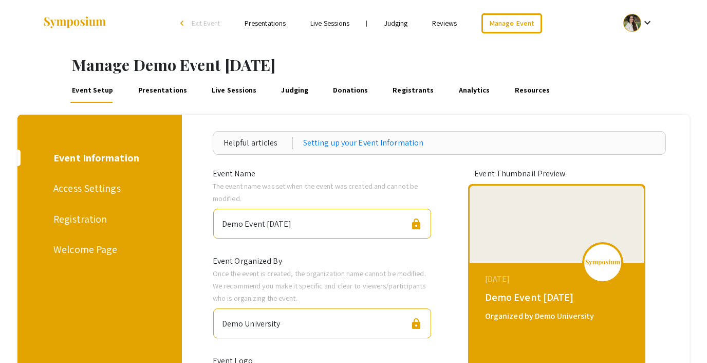
click at [163, 92] on link "Presentations" at bounding box center [162, 90] width 52 height 25
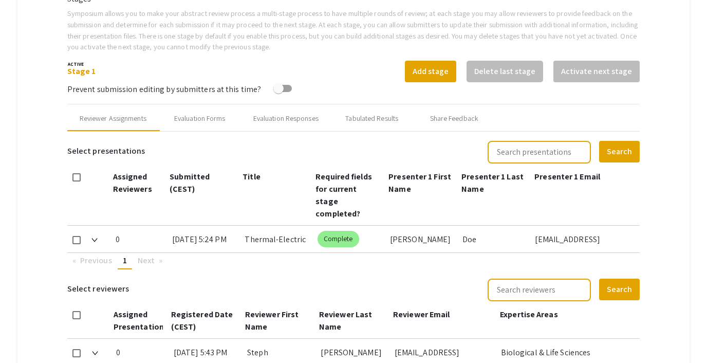
scroll to position [337, 0]
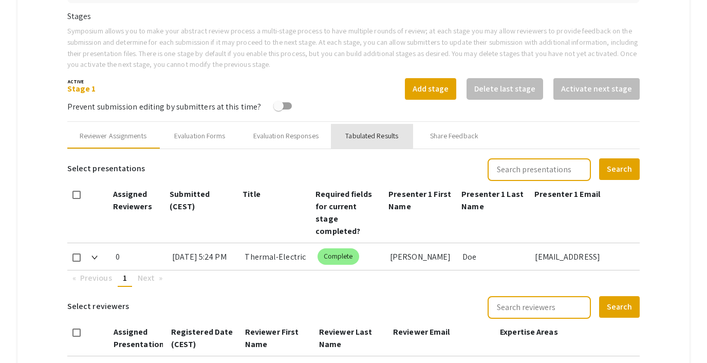
click at [371, 133] on div "Tabulated Results" at bounding box center [371, 135] width 53 height 11
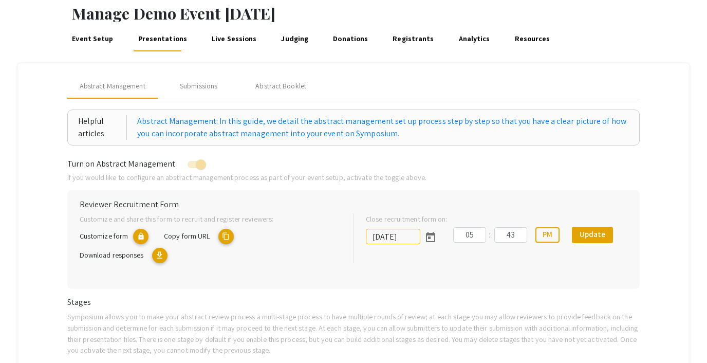
scroll to position [0, 0]
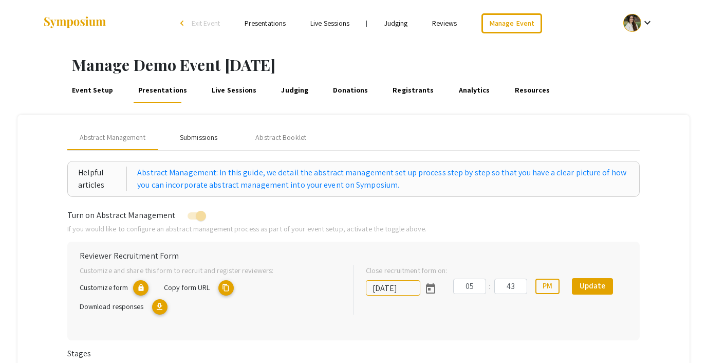
click at [210, 136] on div "Submissions" at bounding box center [198, 137] width 37 height 11
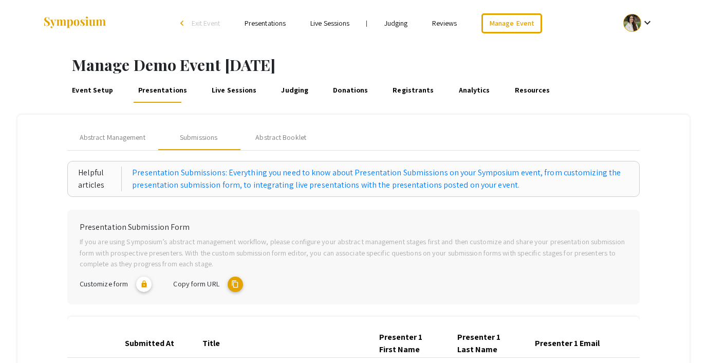
click at [290, 86] on link "Judging" at bounding box center [294, 90] width 31 height 25
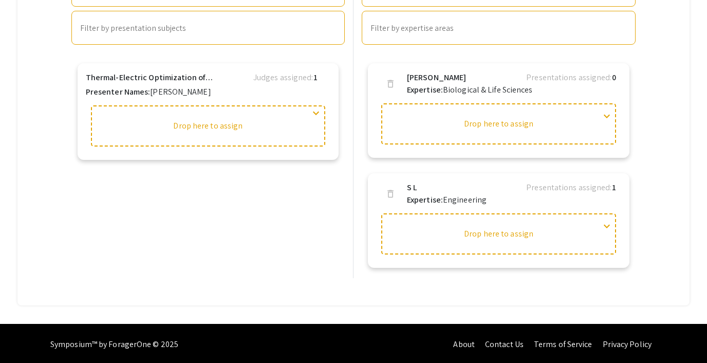
scroll to position [380, 0]
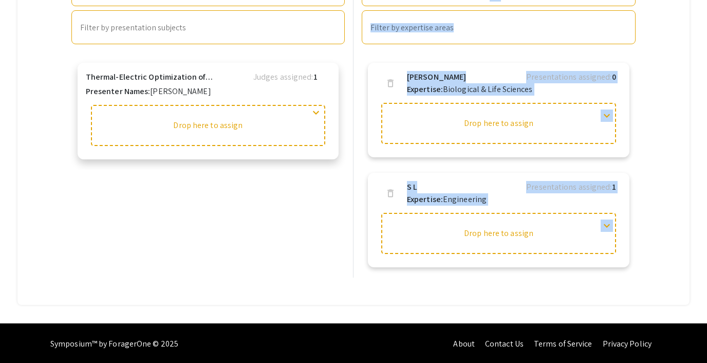
drag, startPoint x: 416, startPoint y: 240, endPoint x: 203, endPoint y: 121, distance: 243.8
click at [203, 121] on div "Presentations search Search presentation title filter_list Sort by: Title (A-Z)…" at bounding box center [353, 113] width 573 height 327
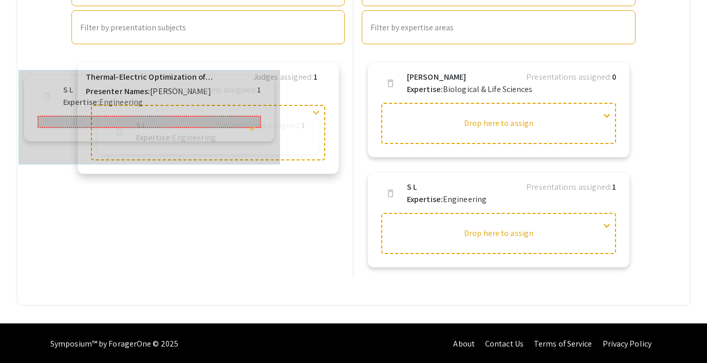
drag, startPoint x: 607, startPoint y: 221, endPoint x: 257, endPoint y: 120, distance: 364.0
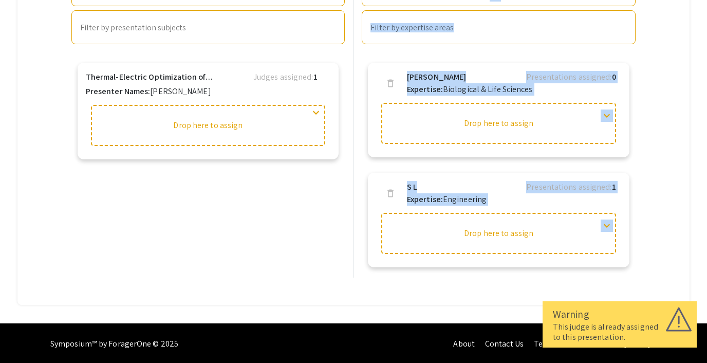
click at [260, 212] on div "Presentations search Search presentation title filter_list Sort by: Title (A-Z)…" at bounding box center [207, 113] width 281 height 327
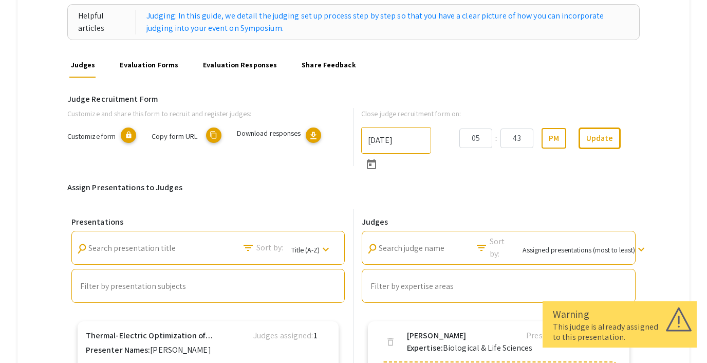
scroll to position [0, 0]
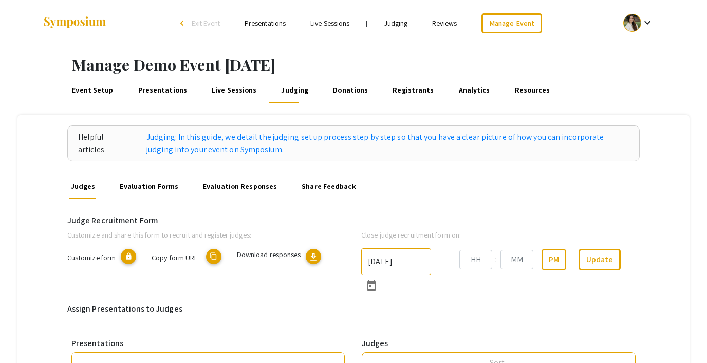
type input "[DATE]"
type input "05"
type input "43"
click at [387, 174] on div "Judges Evaluation Forms Evaluation Responses Share Feedback" at bounding box center [353, 186] width 573 height 25
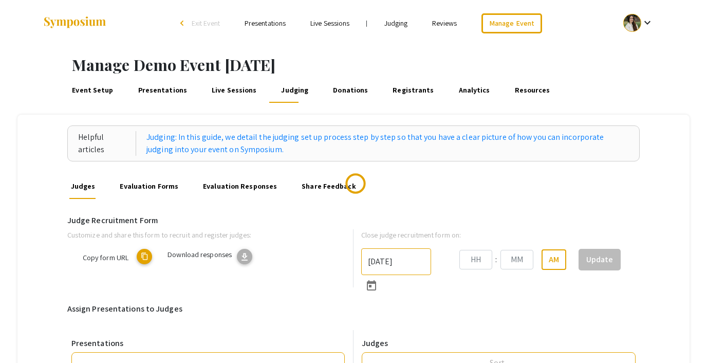
type input "[DATE]"
type input "05"
type input "43"
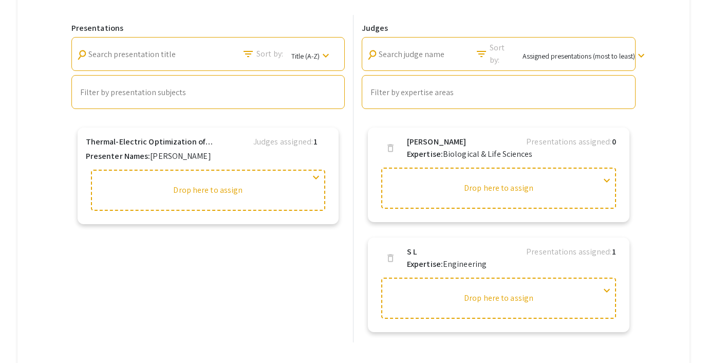
scroll to position [316, 0]
click at [316, 177] on span "expand_more" at bounding box center [316, 176] width 12 height 12
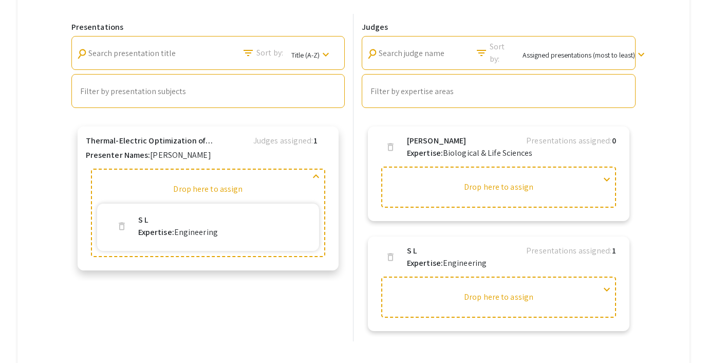
click at [123, 223] on span "delete" at bounding box center [122, 226] width 10 height 10
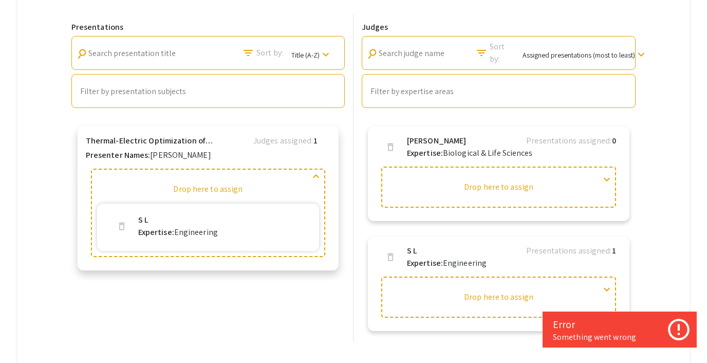
click at [121, 224] on span "delete" at bounding box center [122, 226] width 10 height 10
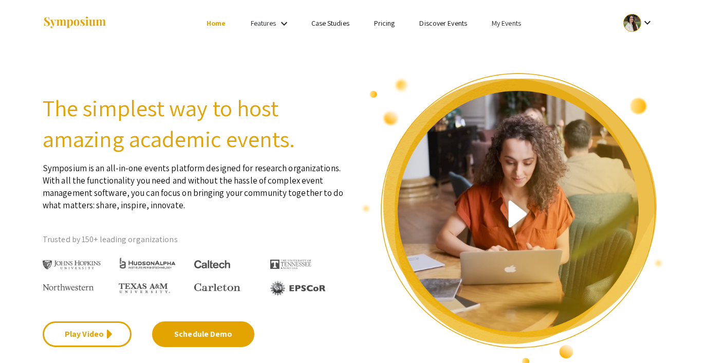
click at [628, 24] on div at bounding box center [632, 23] width 18 height 18
click at [625, 99] on button "Sign out" at bounding box center [643, 100] width 63 height 25
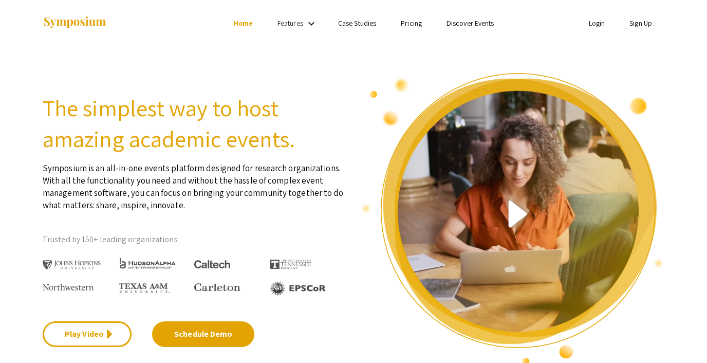
click at [593, 24] on link "Login" at bounding box center [597, 22] width 16 height 9
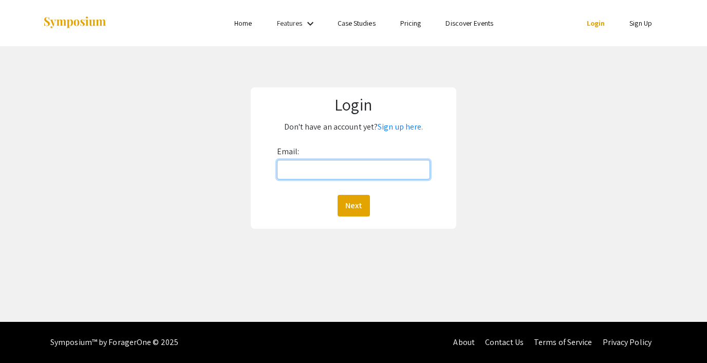
click at [382, 171] on input "Email:" at bounding box center [353, 170] width 153 height 20
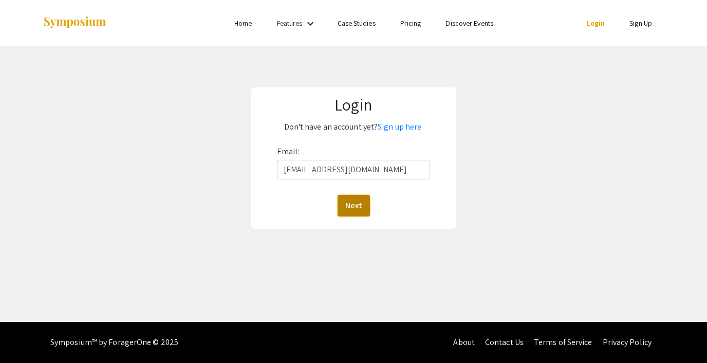
click at [346, 202] on button "Next" at bounding box center [353, 206] width 32 height 22
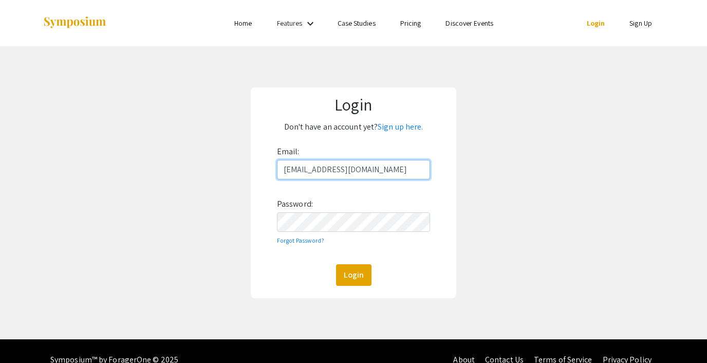
click at [353, 177] on input "[EMAIL_ADDRESS][DOMAIN_NAME]" at bounding box center [353, 170] width 153 height 20
type input "[EMAIL_ADDRESS][DOMAIN_NAME]"
click at [357, 271] on button "Login" at bounding box center [353, 275] width 35 height 22
